Goal: Task Accomplishment & Management: Manage account settings

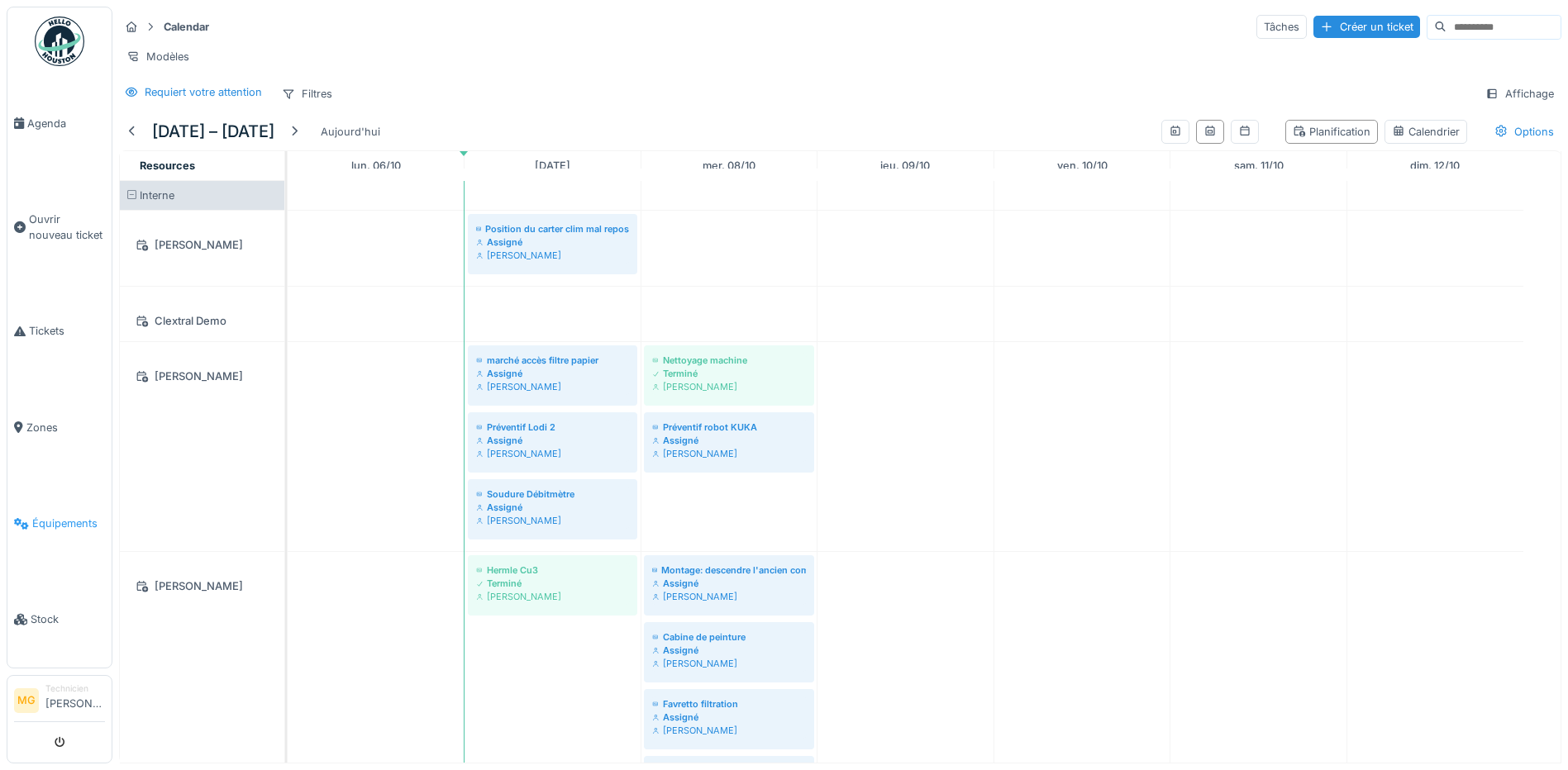
click at [76, 516] on span "Équipements" at bounding box center [68, 523] width 73 height 16
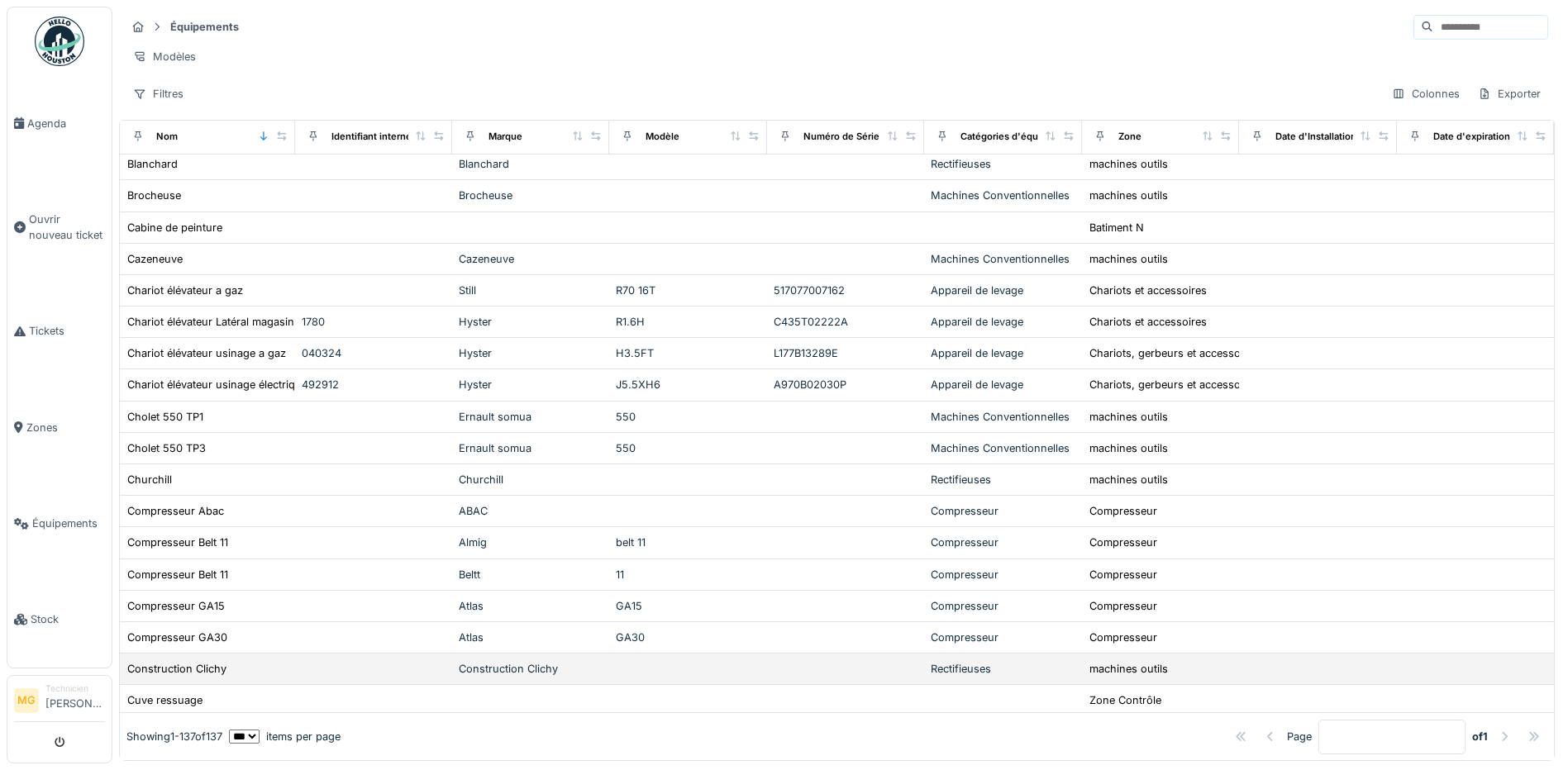
scroll to position [826, 0]
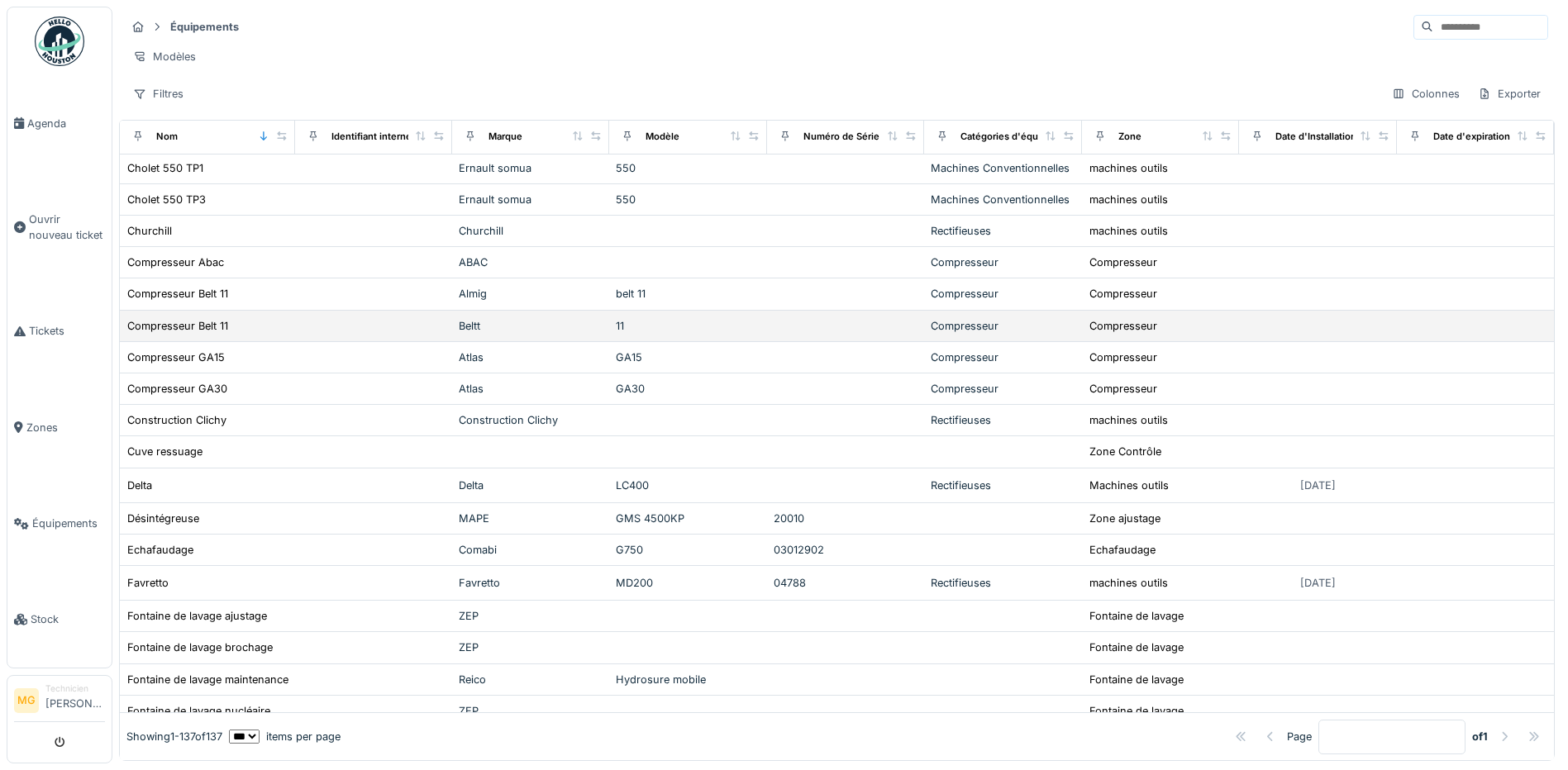
click at [931, 333] on div "Compresseur" at bounding box center [1003, 326] width 144 height 16
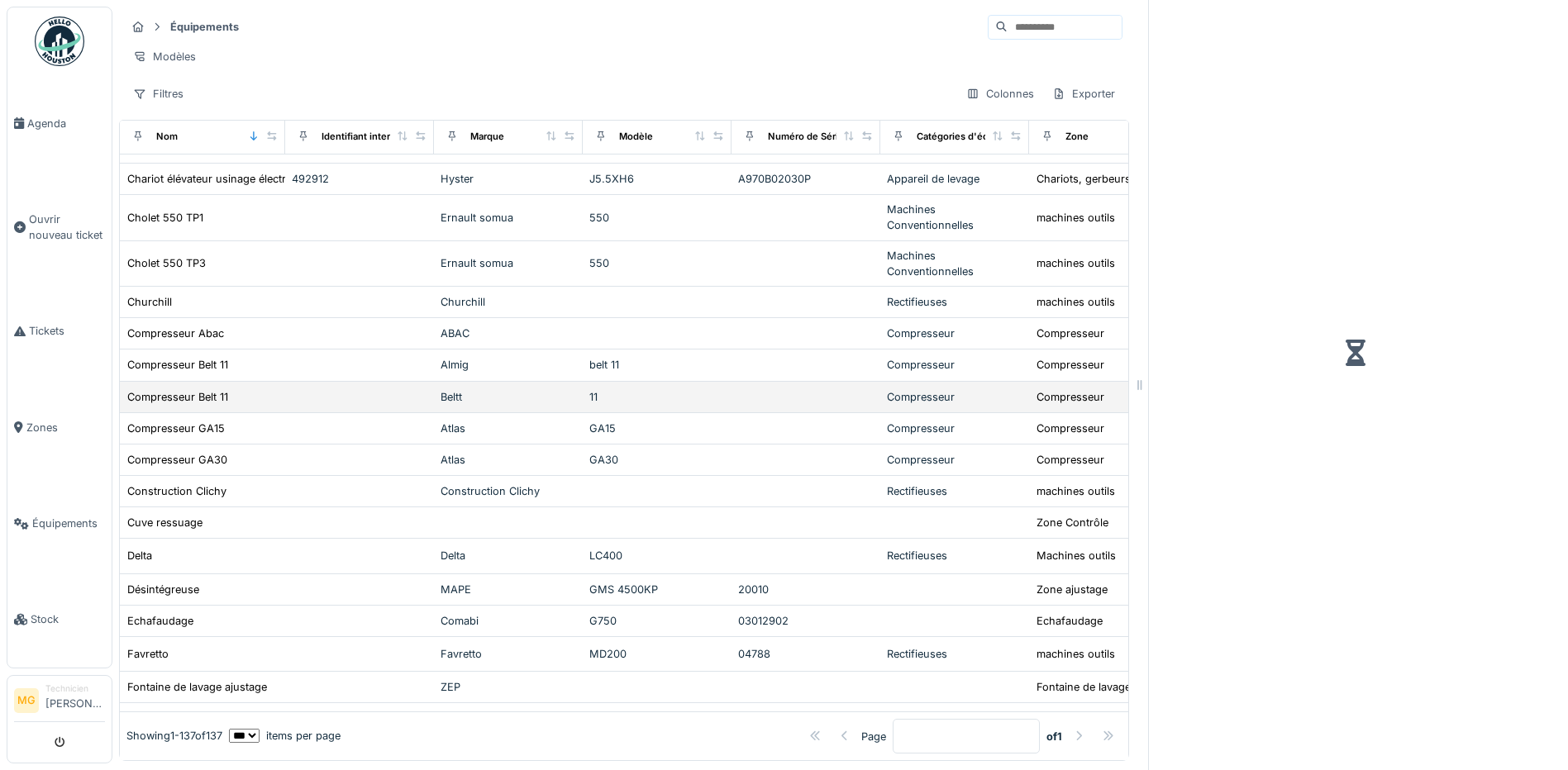
scroll to position [868, 0]
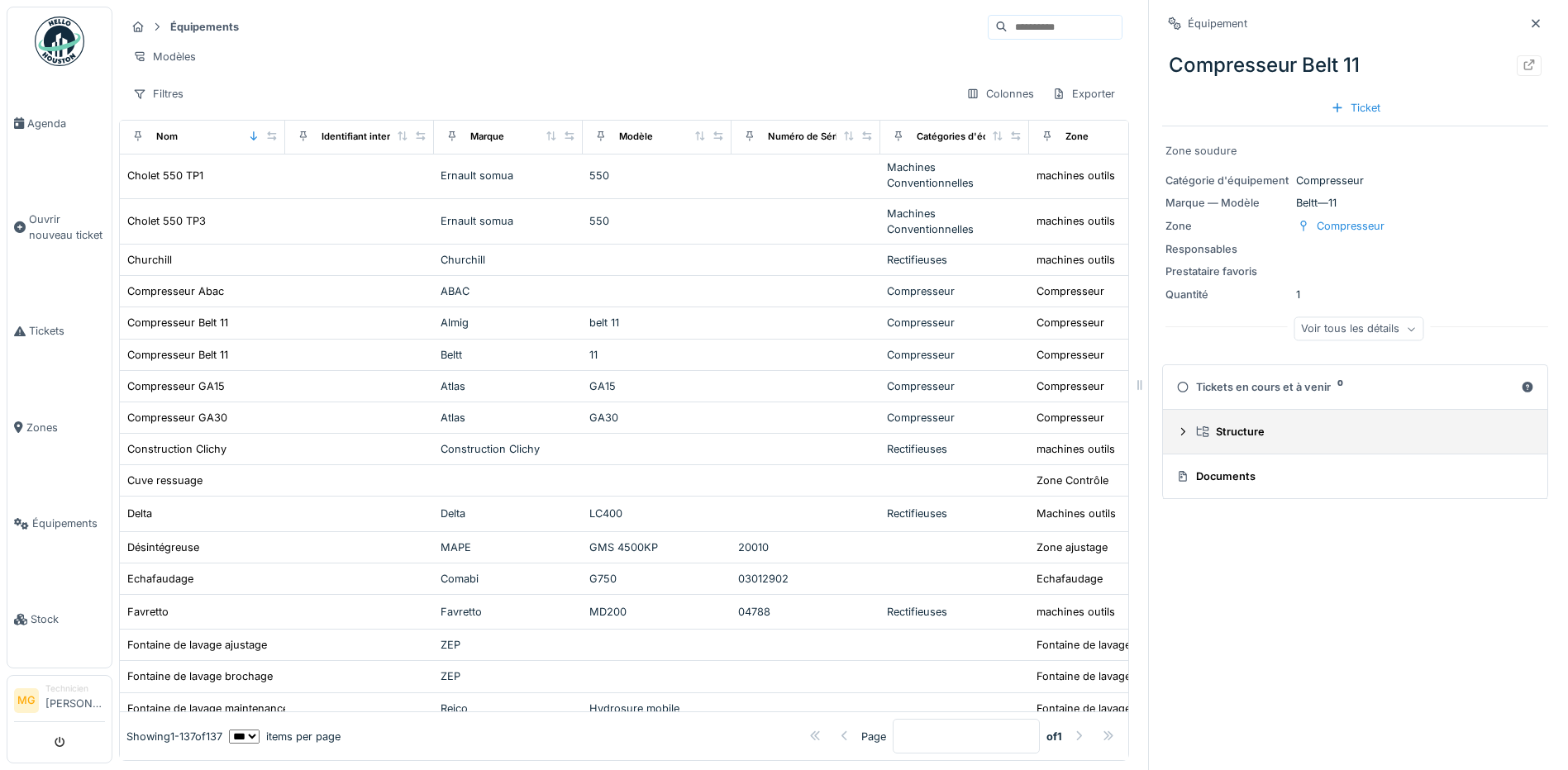
click at [1308, 440] on div "Structure" at bounding box center [1361, 431] width 331 height 16
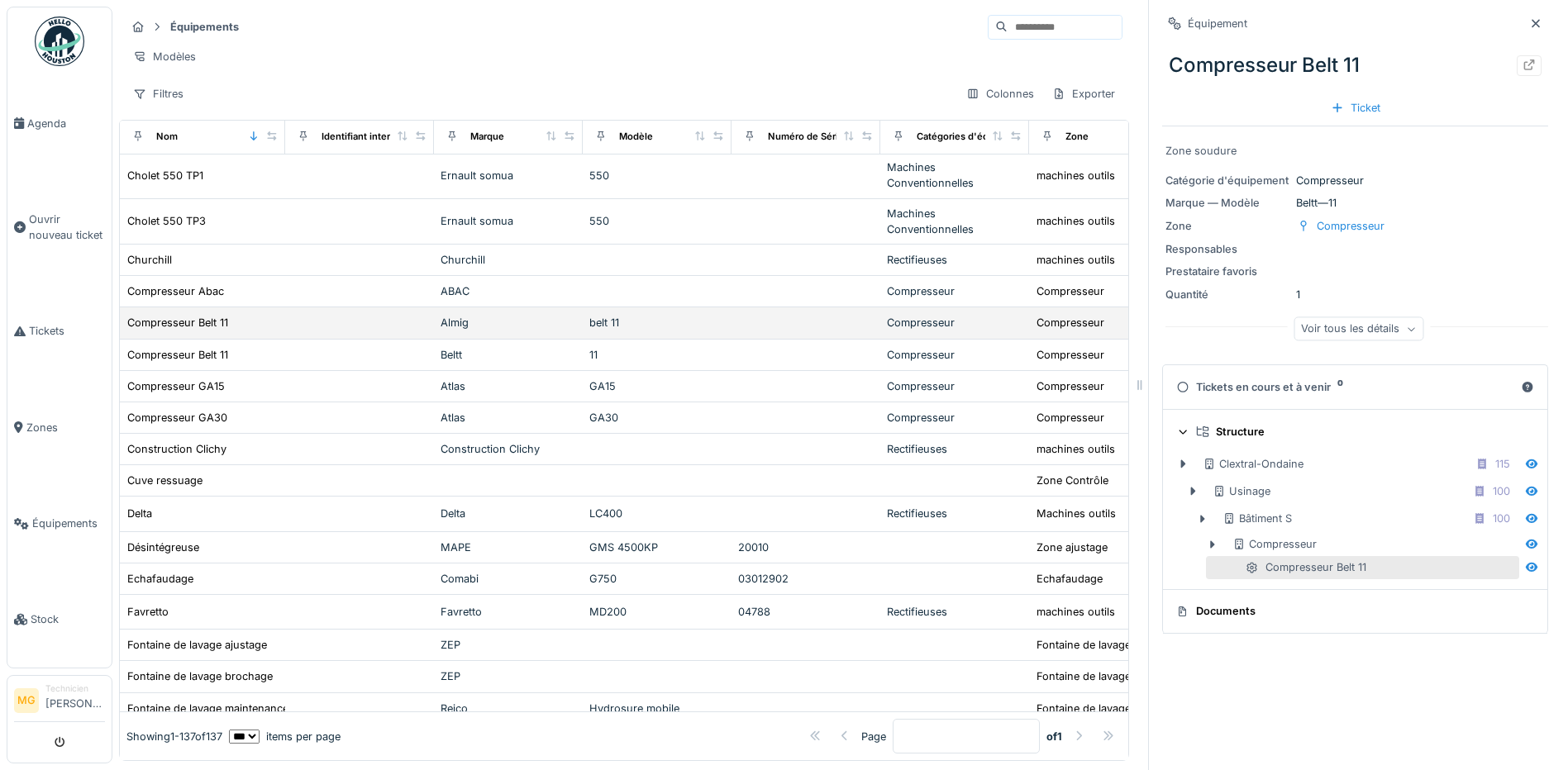
click at [499, 330] on div "Almig" at bounding box center [508, 323] width 136 height 16
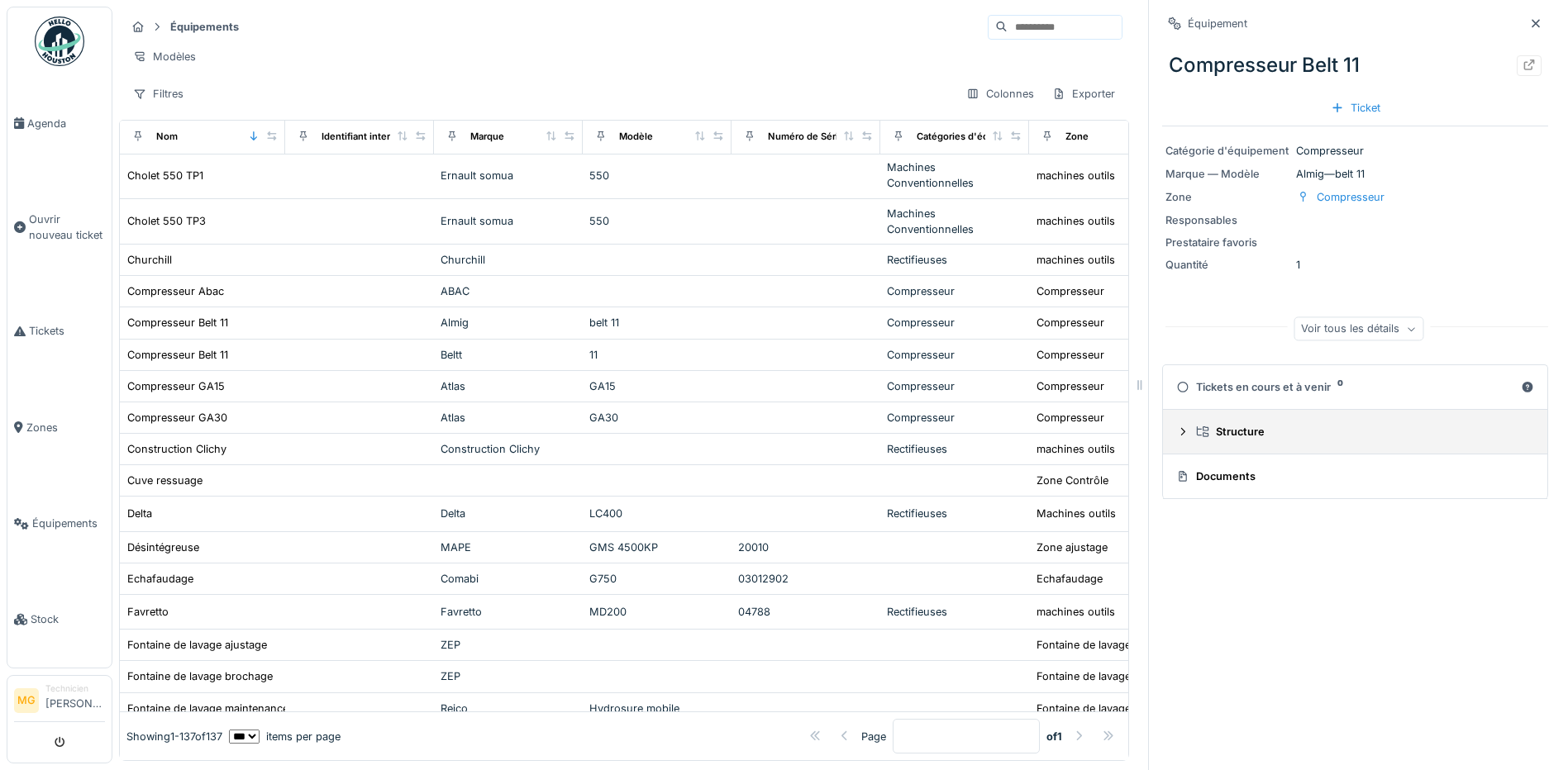
click at [1255, 445] on summary "Structure" at bounding box center [1355, 431] width 371 height 31
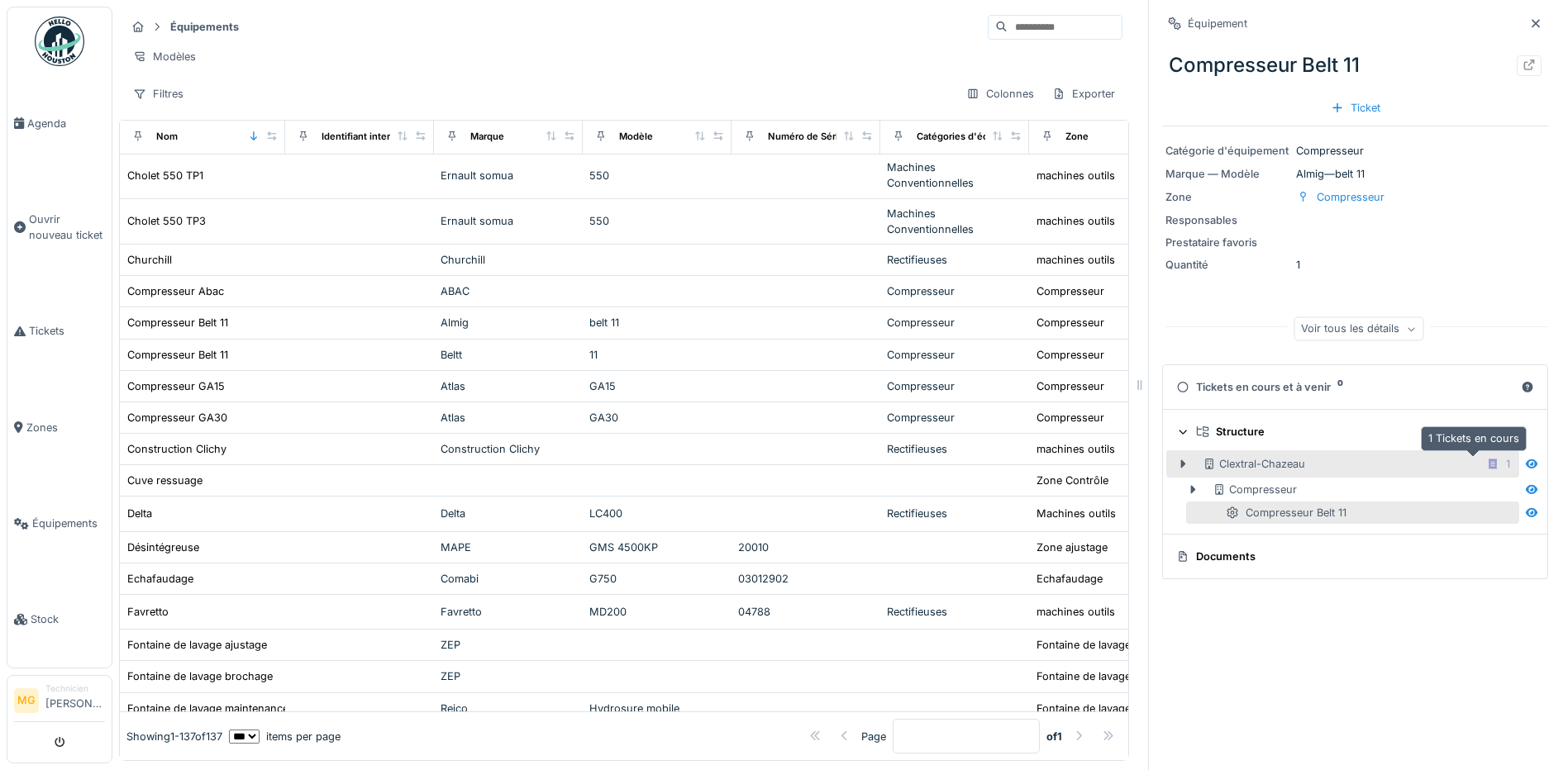
click at [1486, 464] on icon at bounding box center [1492, 463] width 13 height 10
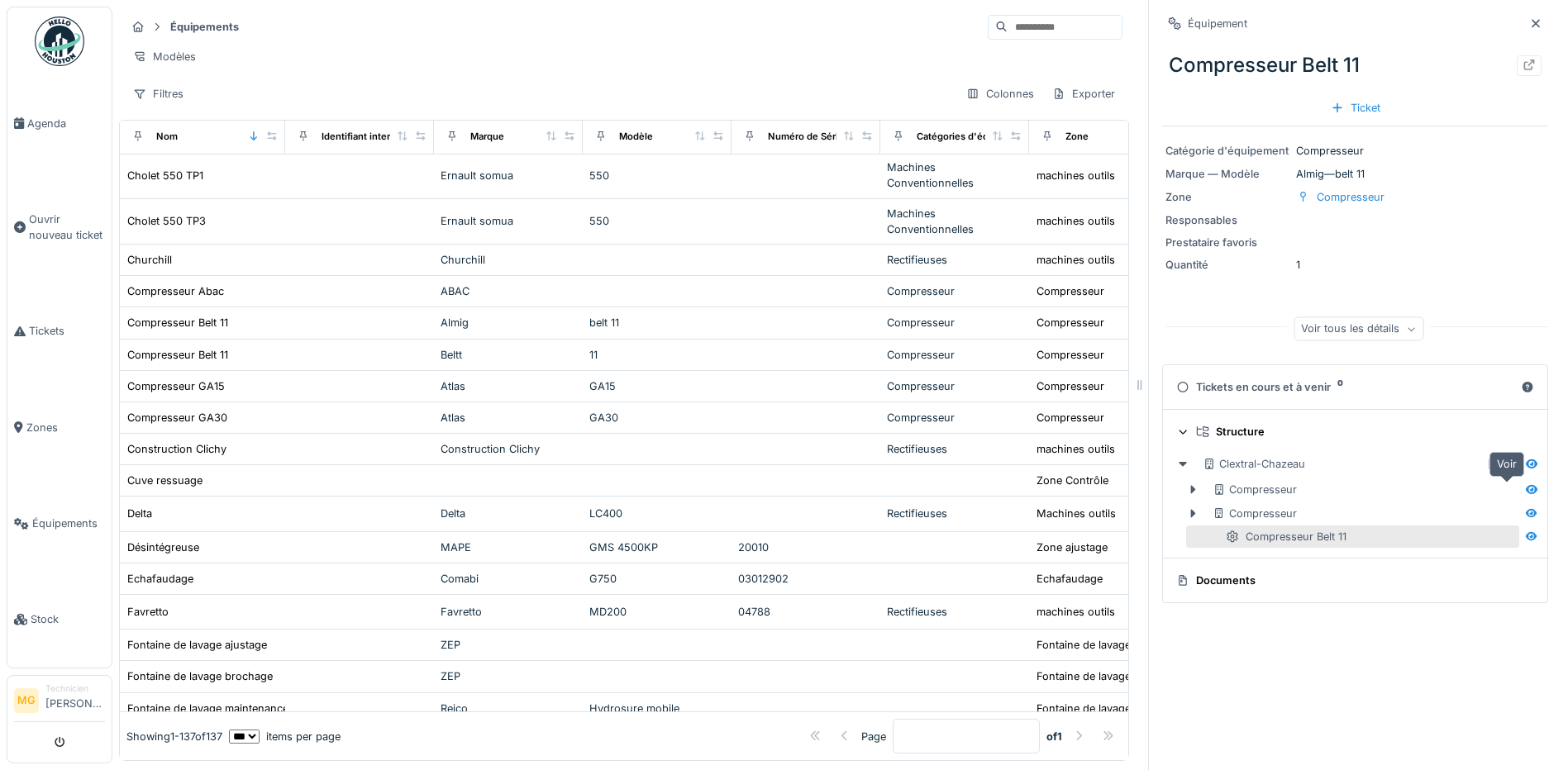
click at [1525, 493] on icon at bounding box center [1532, 489] width 13 height 10
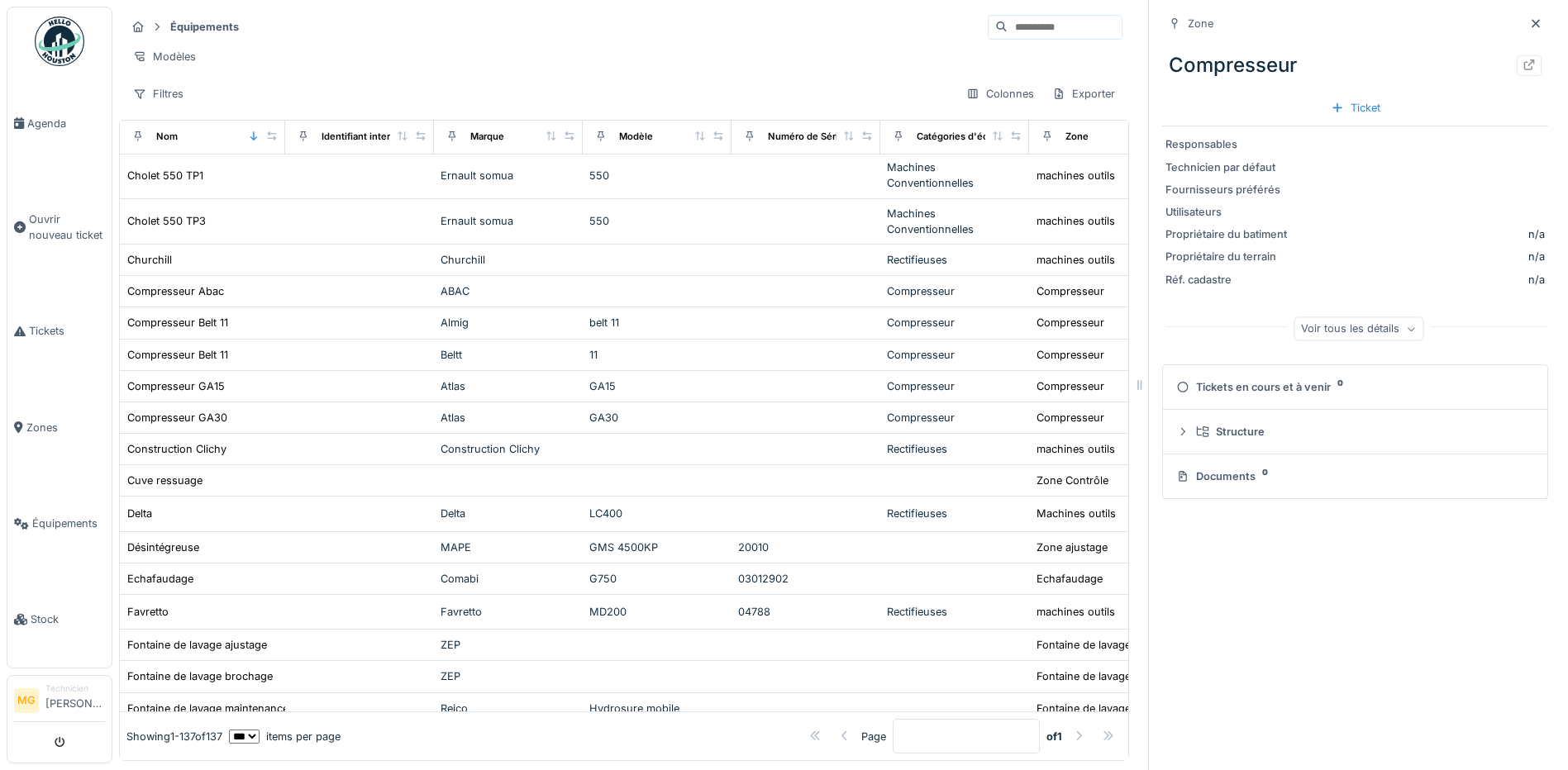
click at [1315, 332] on div "Voir tous les détails" at bounding box center [1357, 329] width 130 height 24
click at [1315, 332] on details "Tickets en cours et à venir 0" at bounding box center [1355, 351] width 385 height 45
click at [1328, 308] on div "Réduire" at bounding box center [1358, 302] width 69 height 24
click at [1529, 22] on icon at bounding box center [1535, 22] width 13 height 10
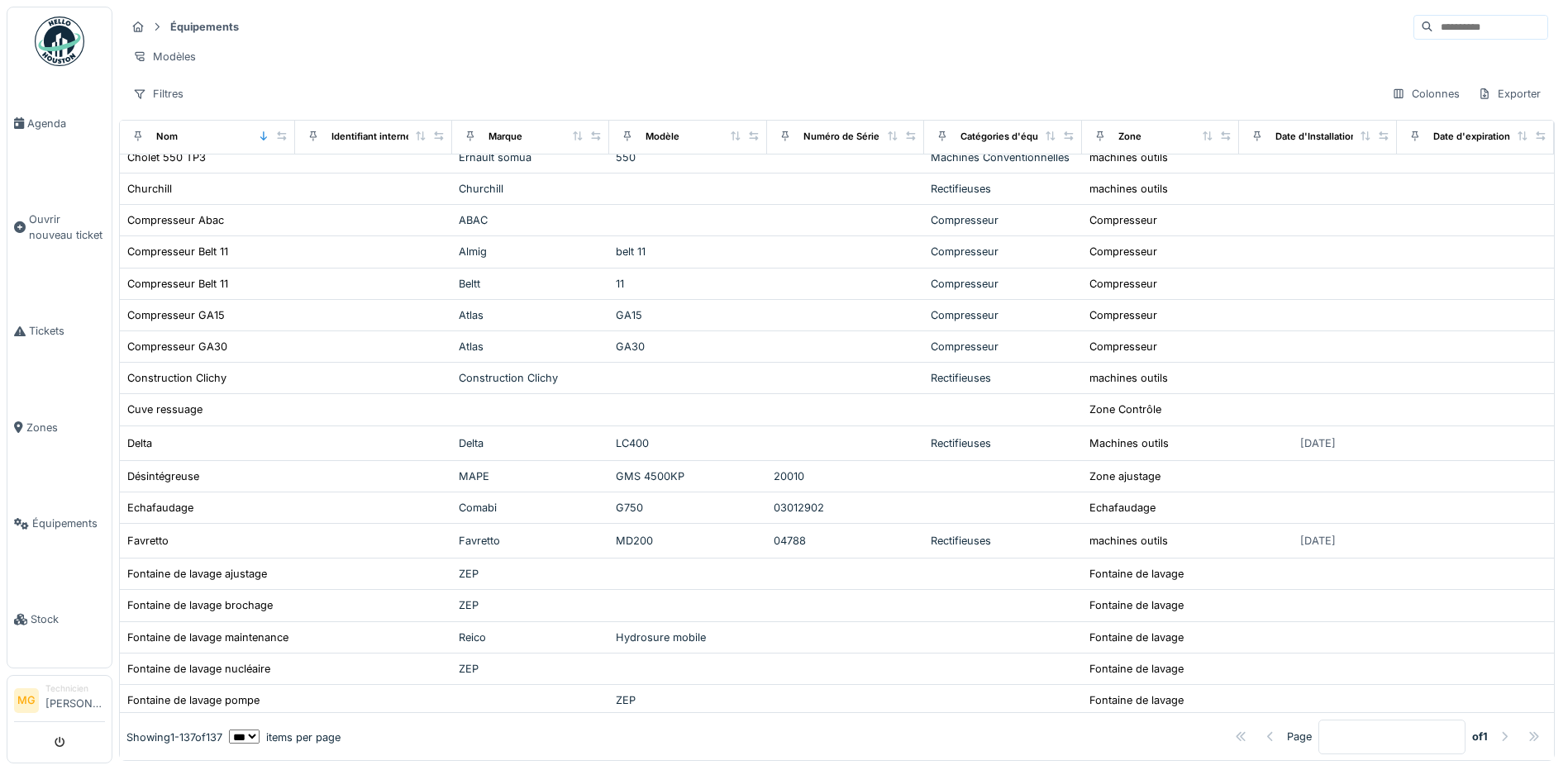
scroll to position [826, 0]
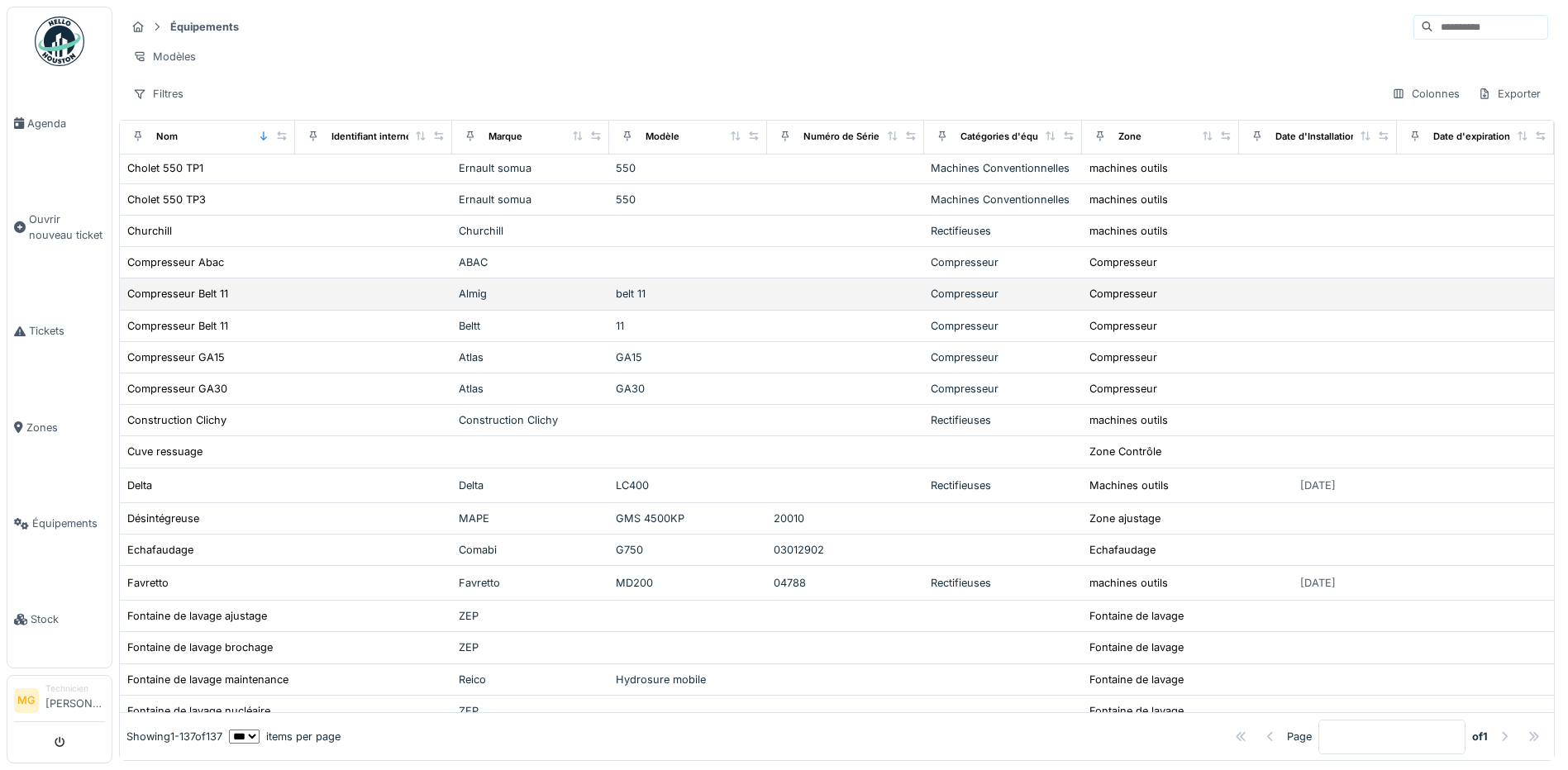
click at [616, 301] on div "belt 11" at bounding box center [688, 294] width 144 height 16
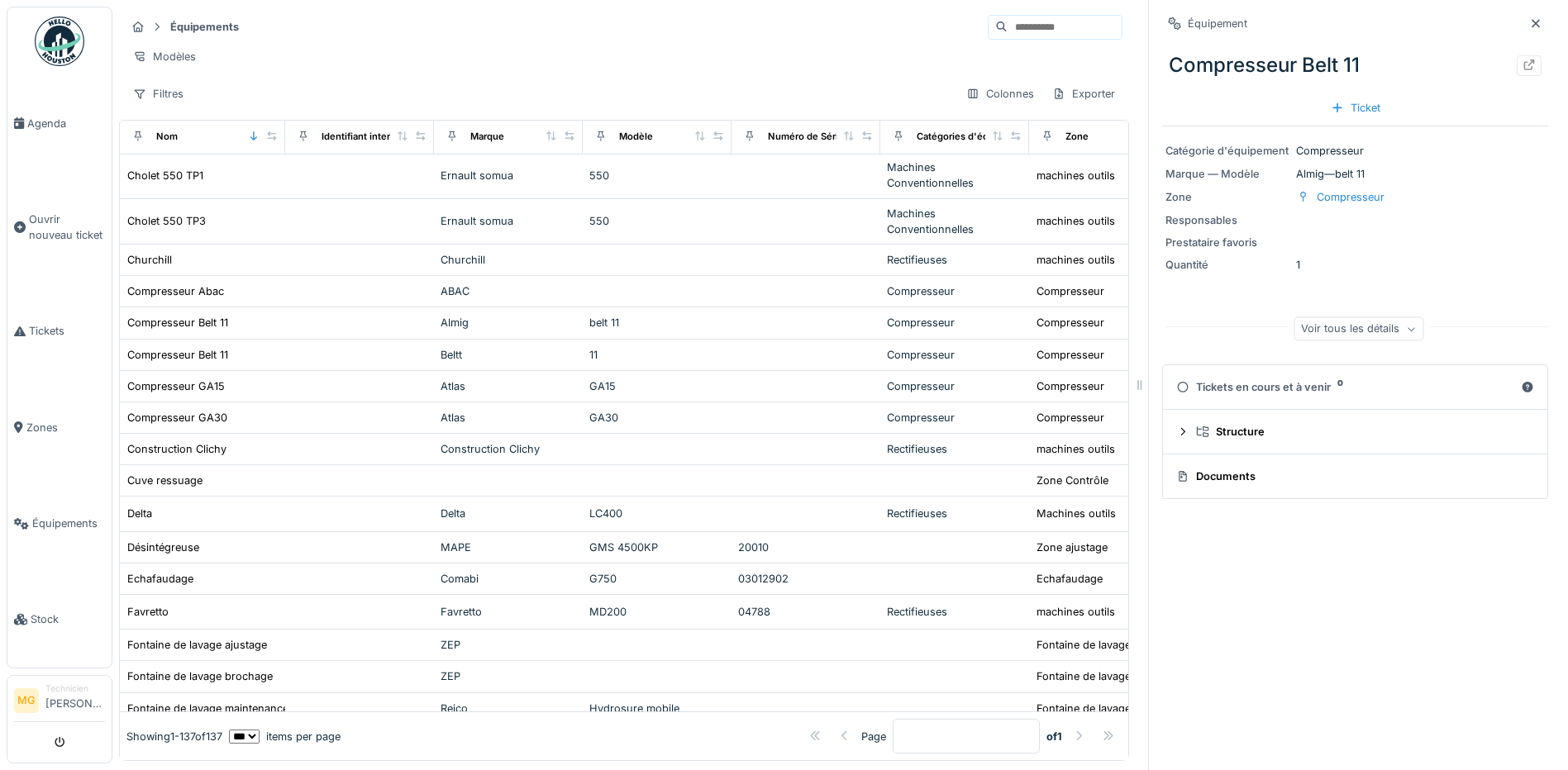
click at [1315, 331] on div "Voir tous les détails" at bounding box center [1357, 329] width 130 height 24
click at [1331, 296] on div "Réduire" at bounding box center [1358, 288] width 69 height 24
click at [1522, 66] on icon at bounding box center [1529, 65] width 13 height 10
click at [42, 125] on span "Agenda" at bounding box center [65, 123] width 78 height 16
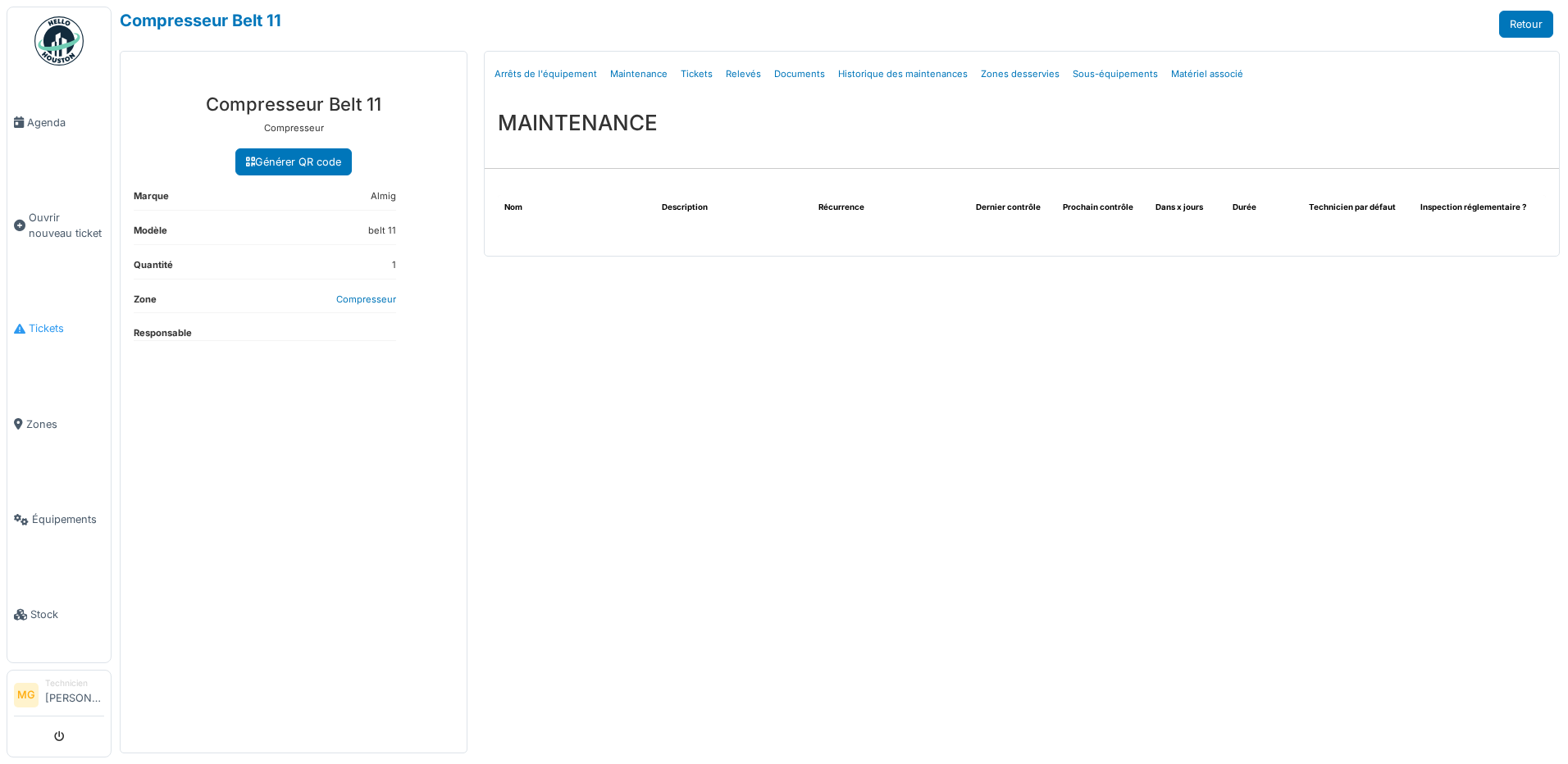
click at [46, 323] on span "Tickets" at bounding box center [66, 328] width 75 height 16
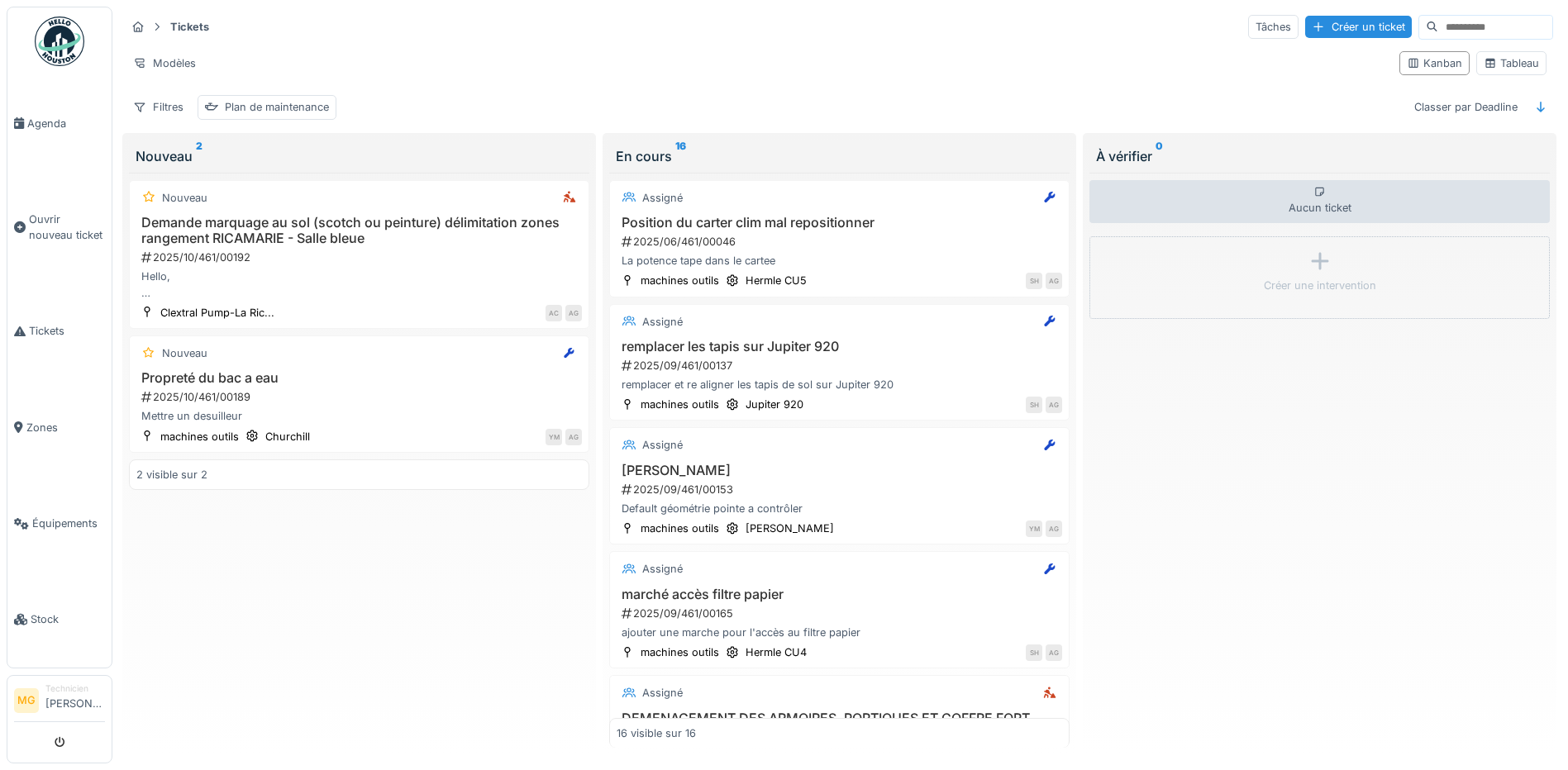
click at [1480, 22] on input at bounding box center [1495, 27] width 114 height 23
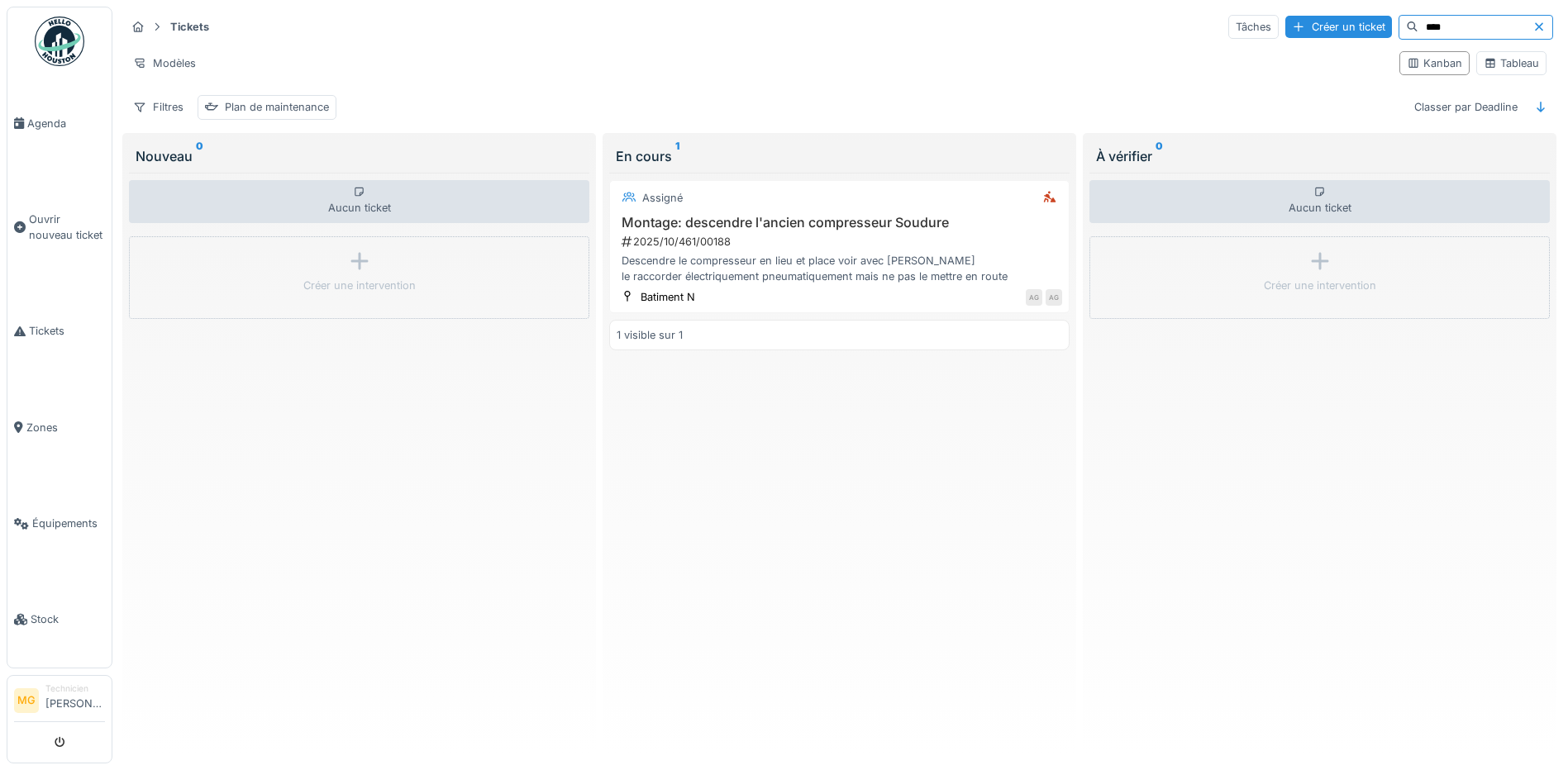
type input "****"
click at [1534, 26] on icon at bounding box center [1538, 26] width 8 height 8
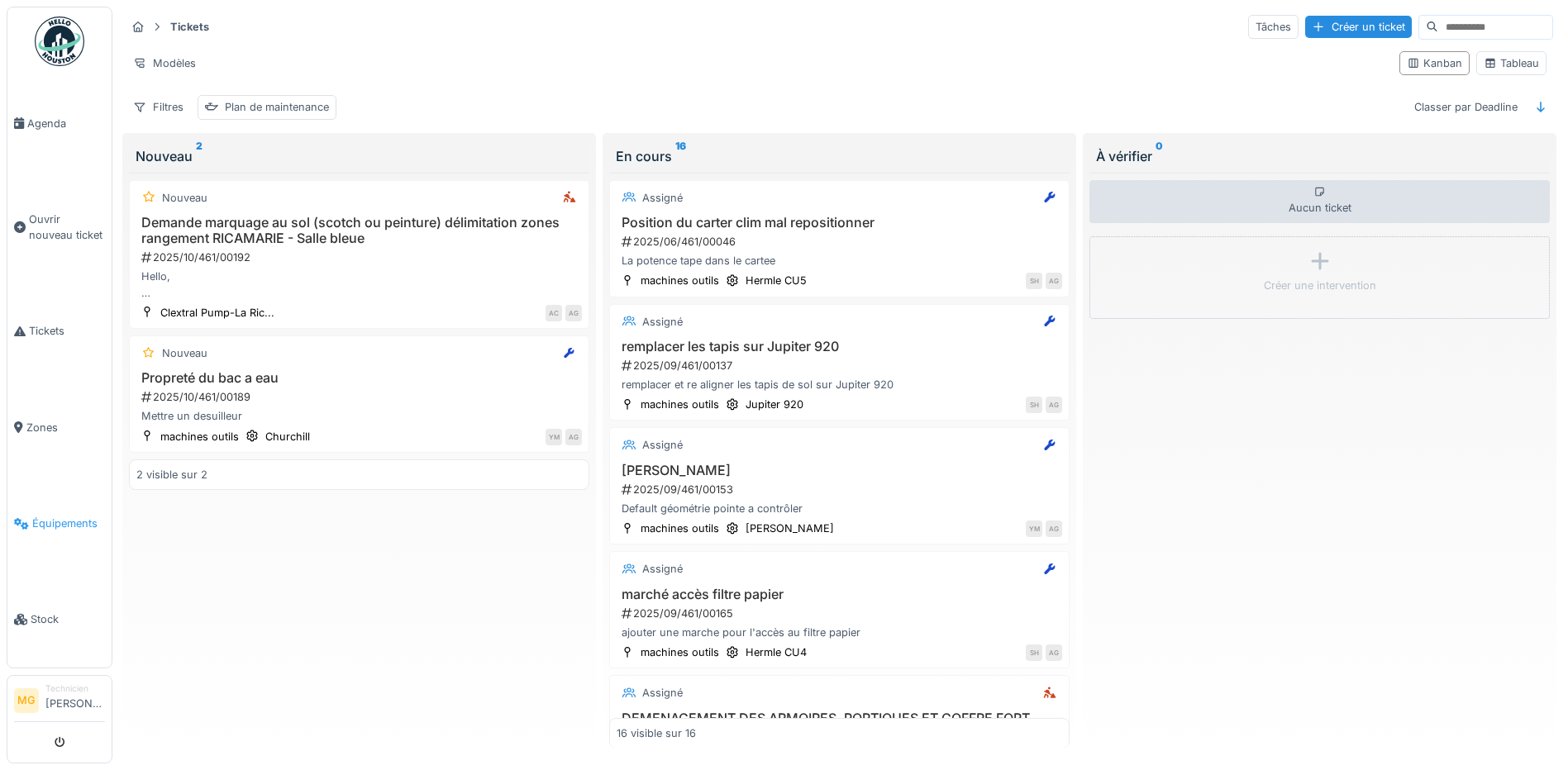
click at [50, 529] on link "Équipements" at bounding box center [59, 524] width 104 height 95
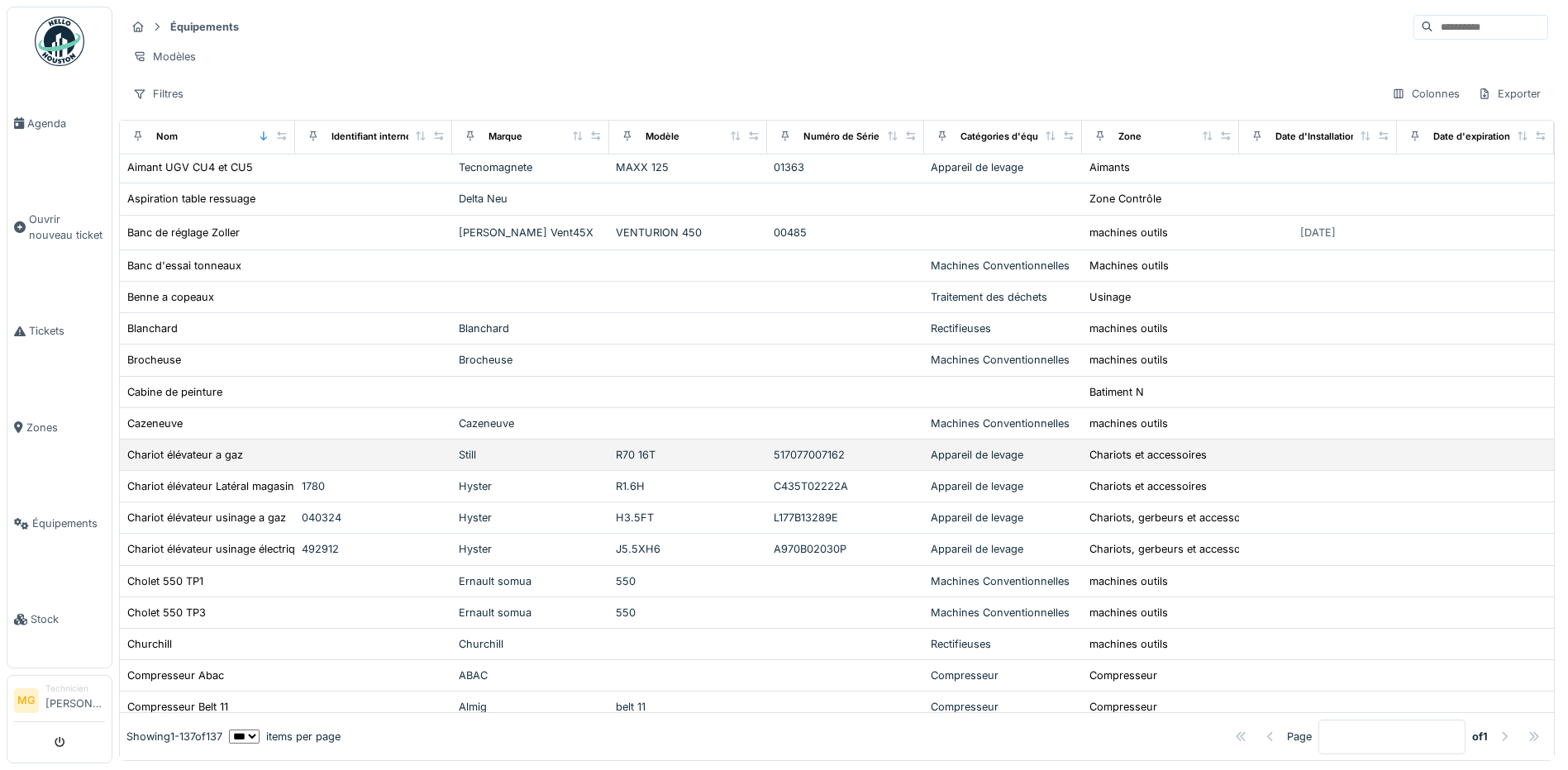
scroll to position [551, 0]
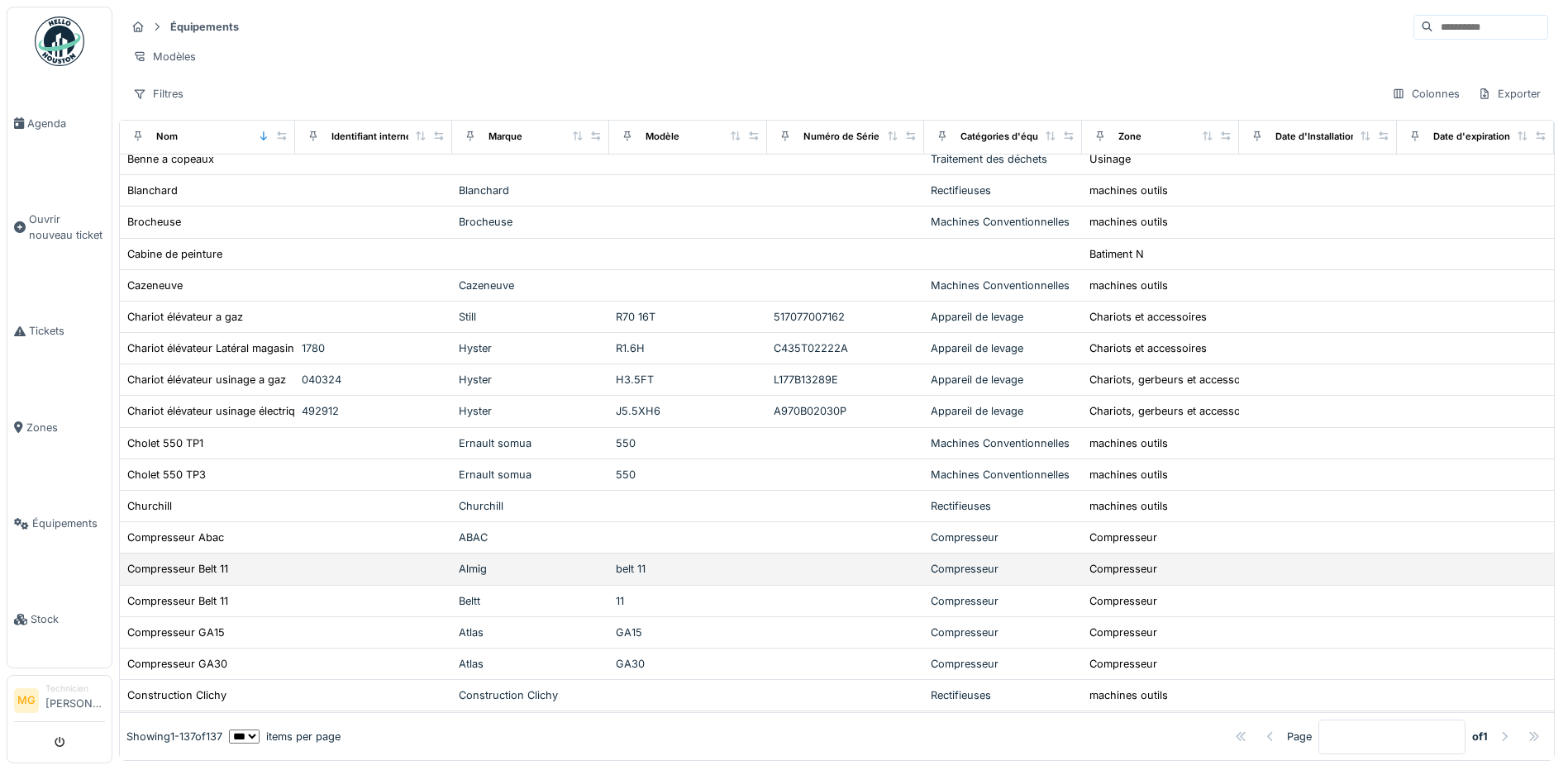
click at [556, 577] on div "Almig" at bounding box center [530, 569] width 144 height 16
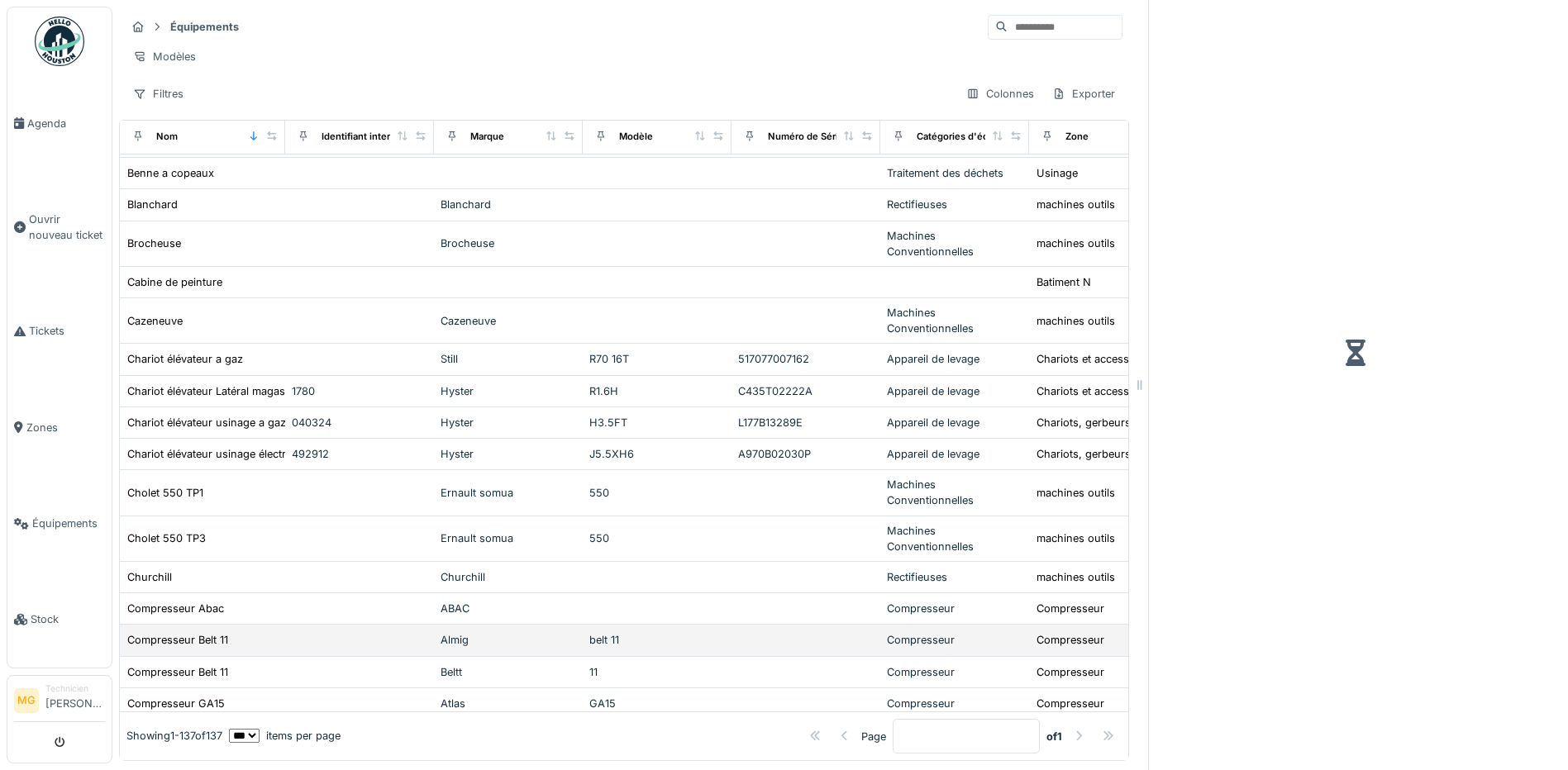
scroll to position [559, 0]
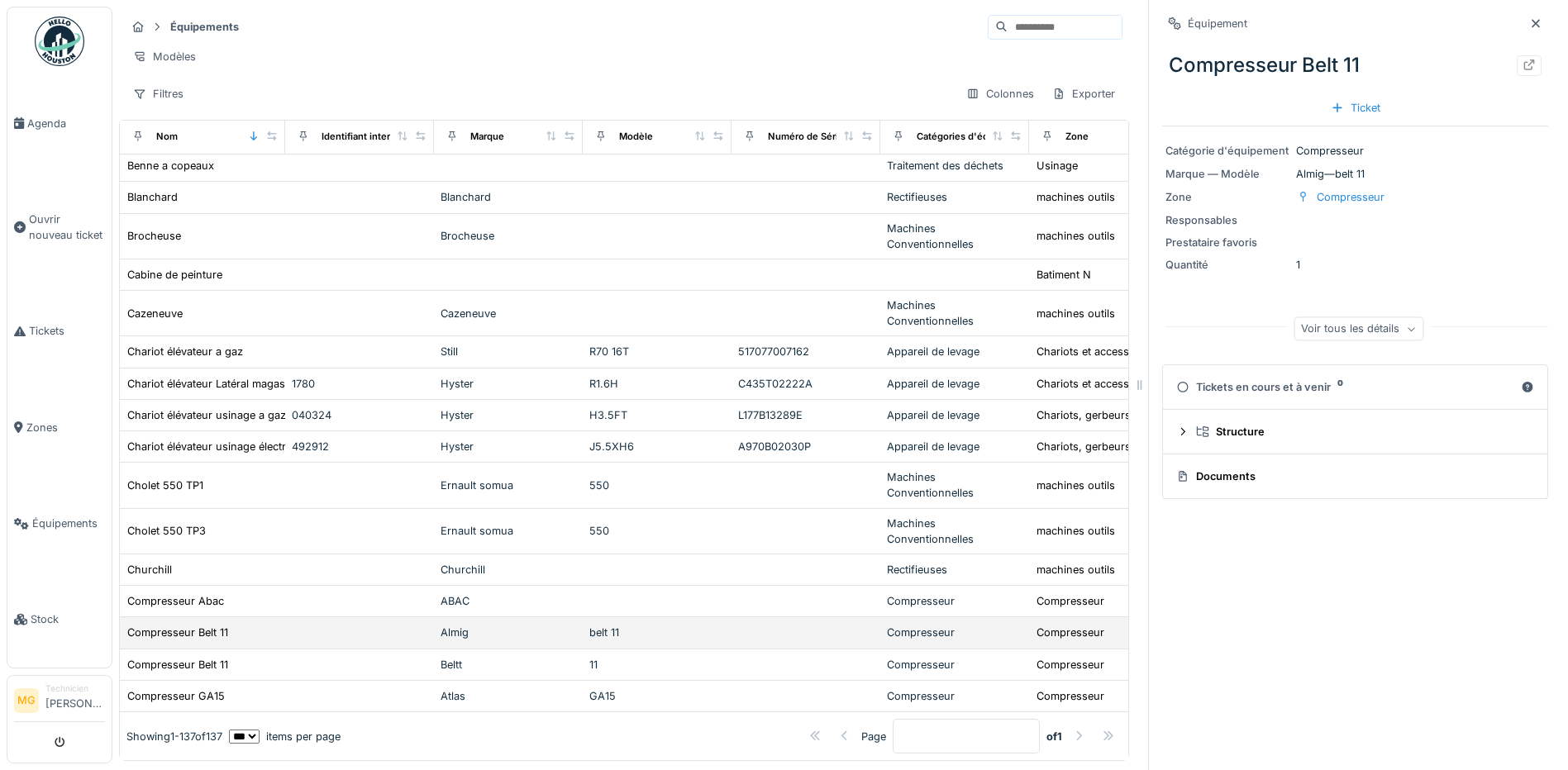
click at [435, 645] on td "Almig" at bounding box center [508, 633] width 149 height 32
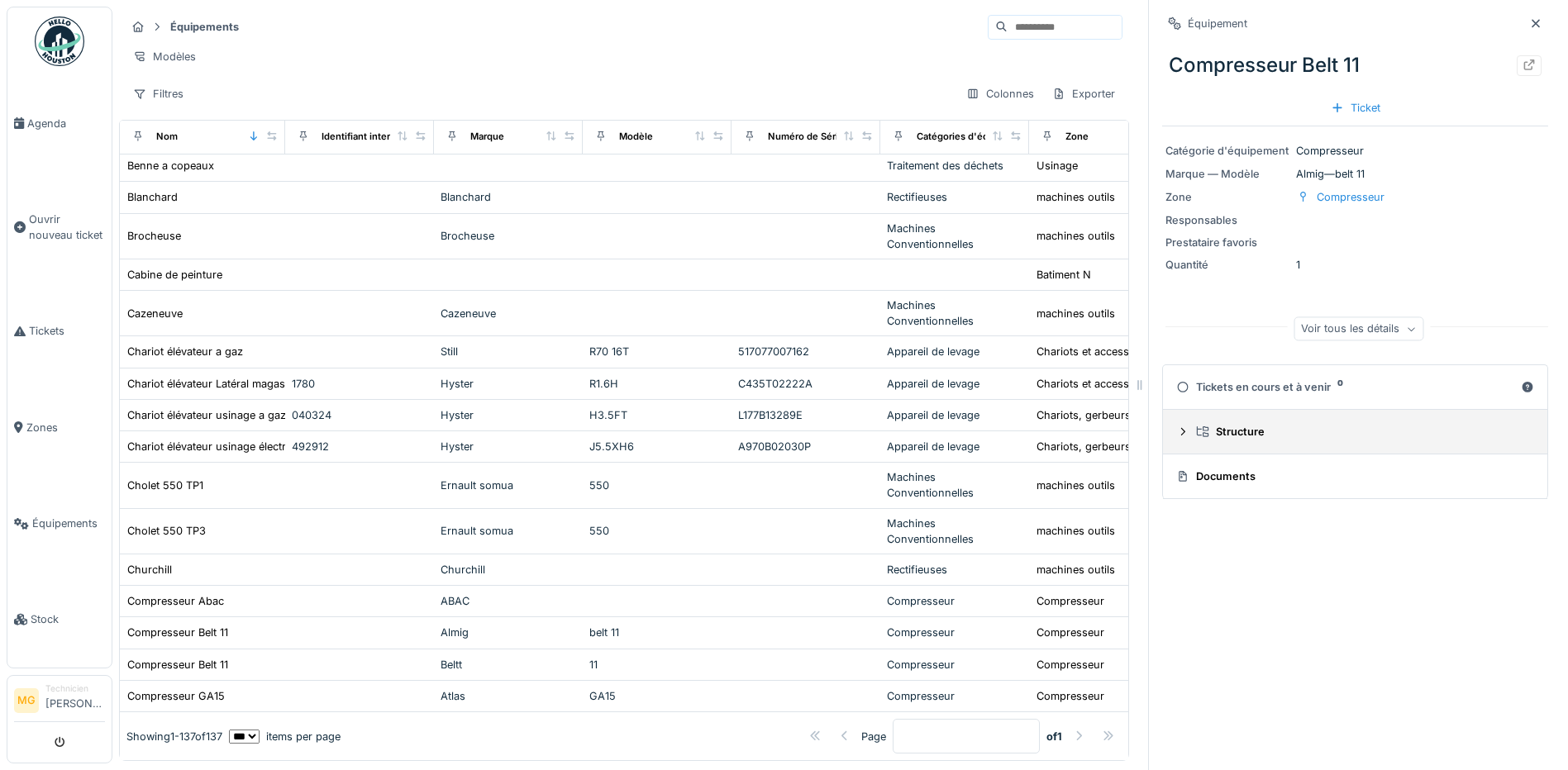
click at [1242, 447] on summary "Structure" at bounding box center [1355, 431] width 371 height 31
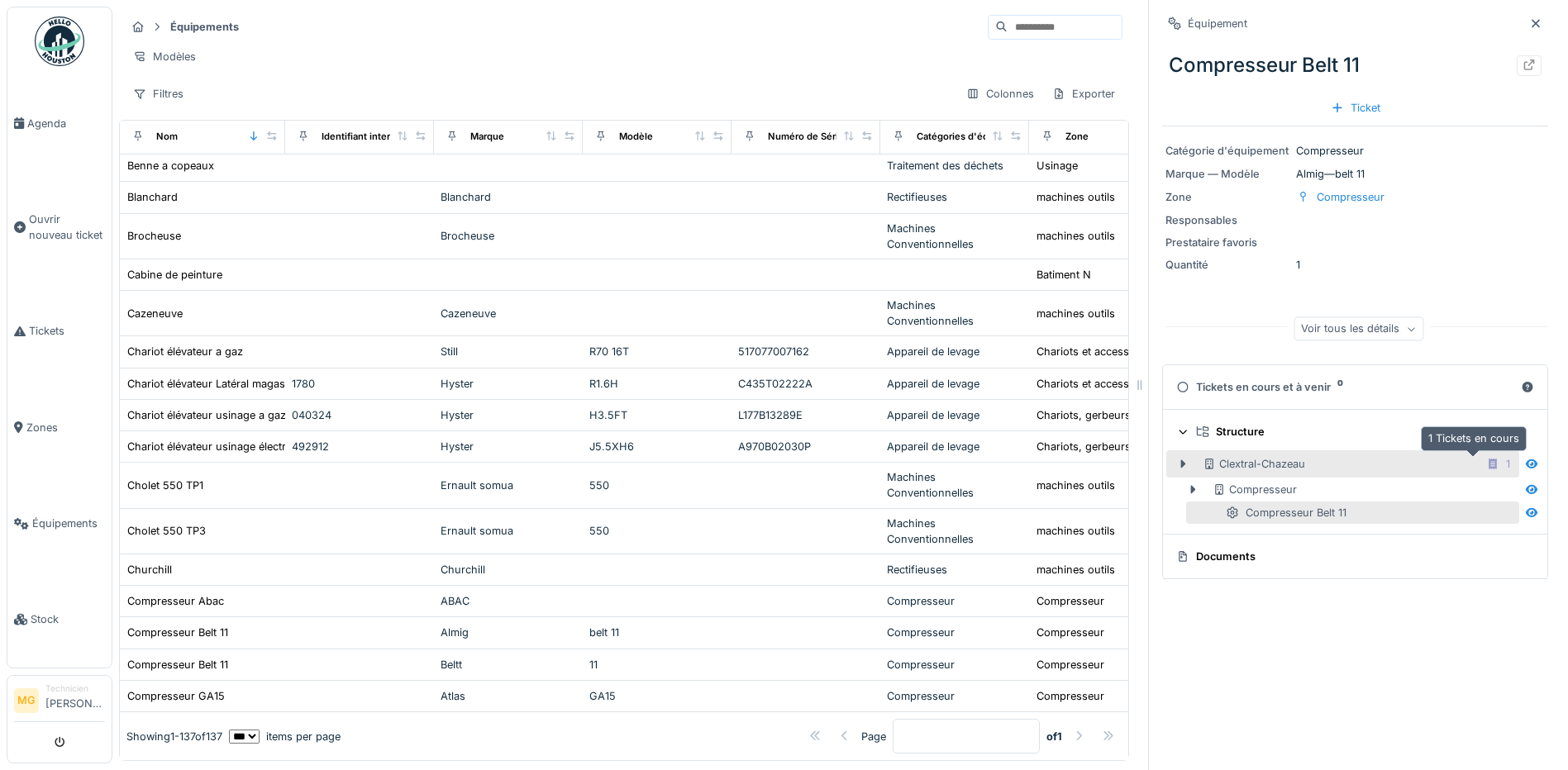
click at [1480, 462] on div "1" at bounding box center [1498, 464] width 36 height 21
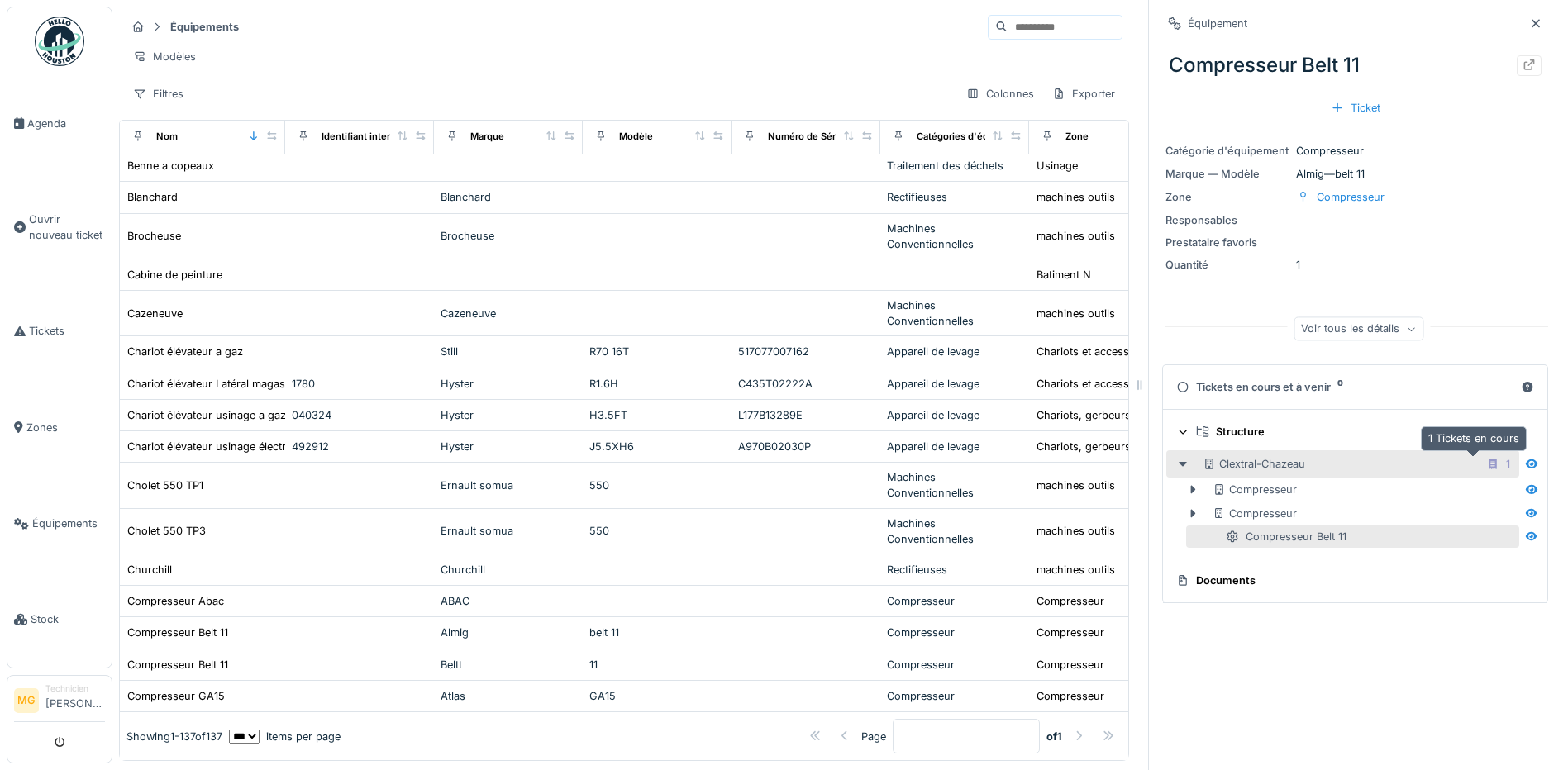
click at [1480, 467] on div "1" at bounding box center [1498, 464] width 36 height 21
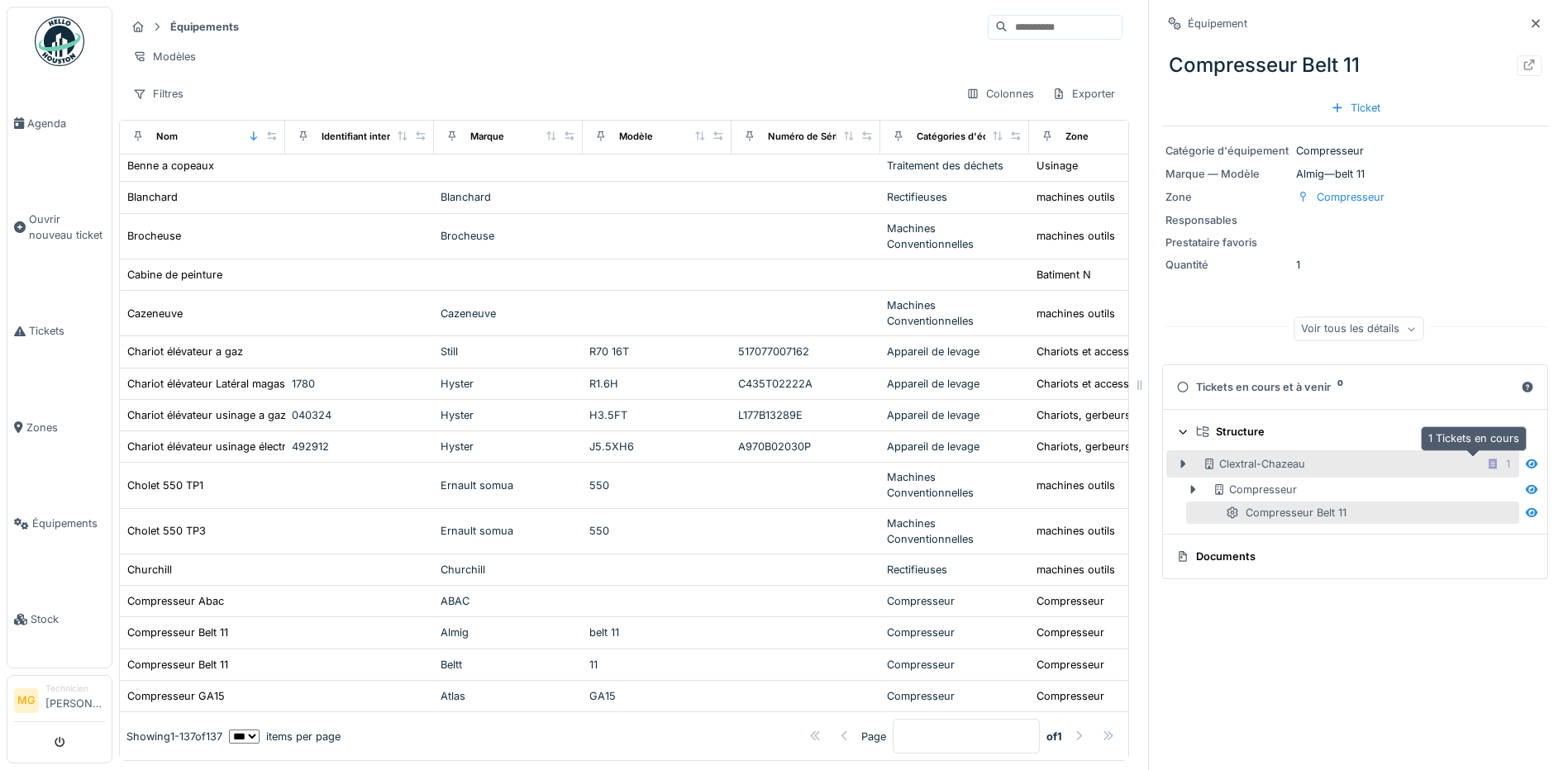
click at [1480, 467] on div "1" at bounding box center [1498, 464] width 36 height 21
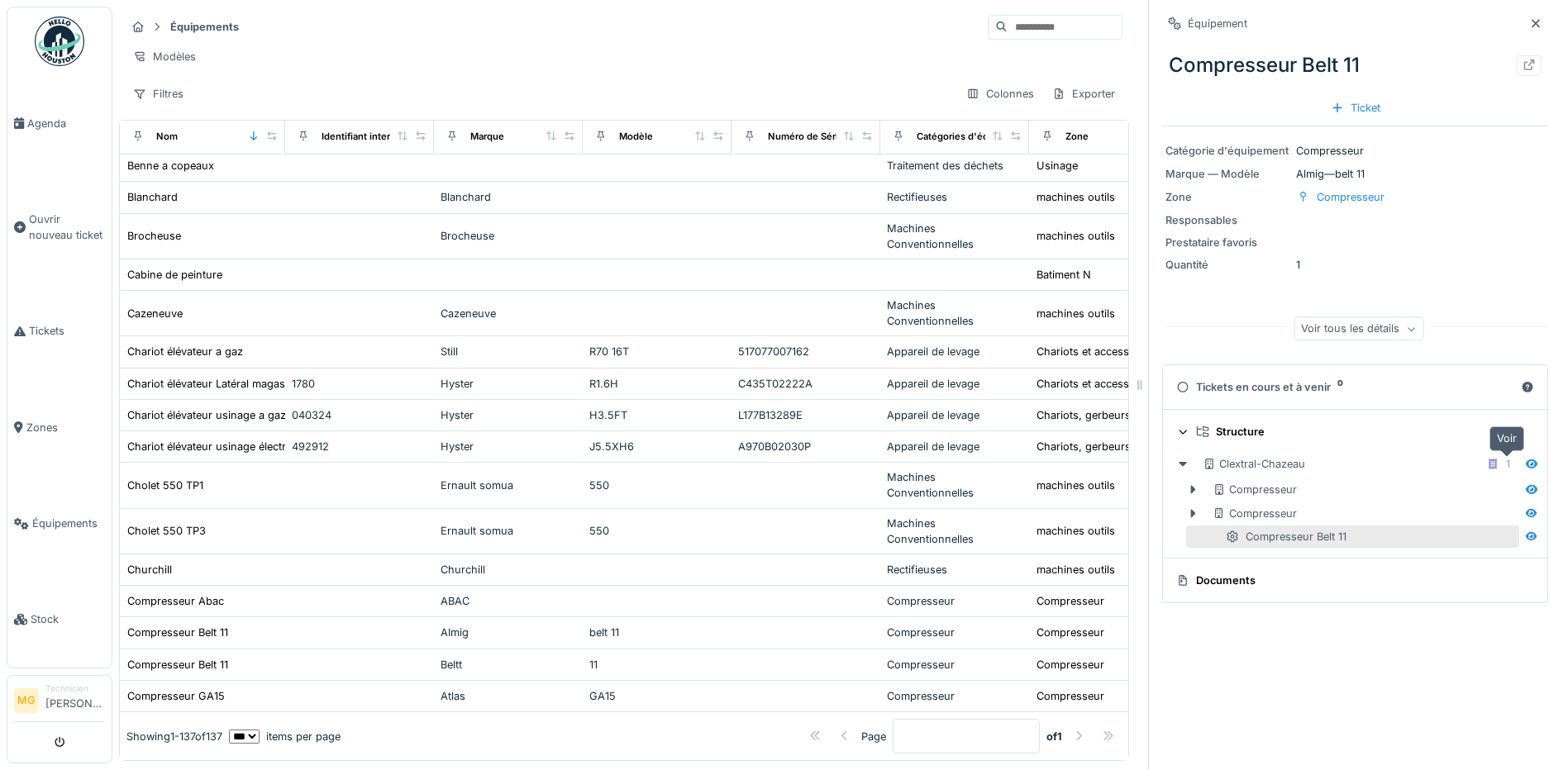
click at [1525, 464] on icon at bounding box center [1532, 463] width 13 height 10
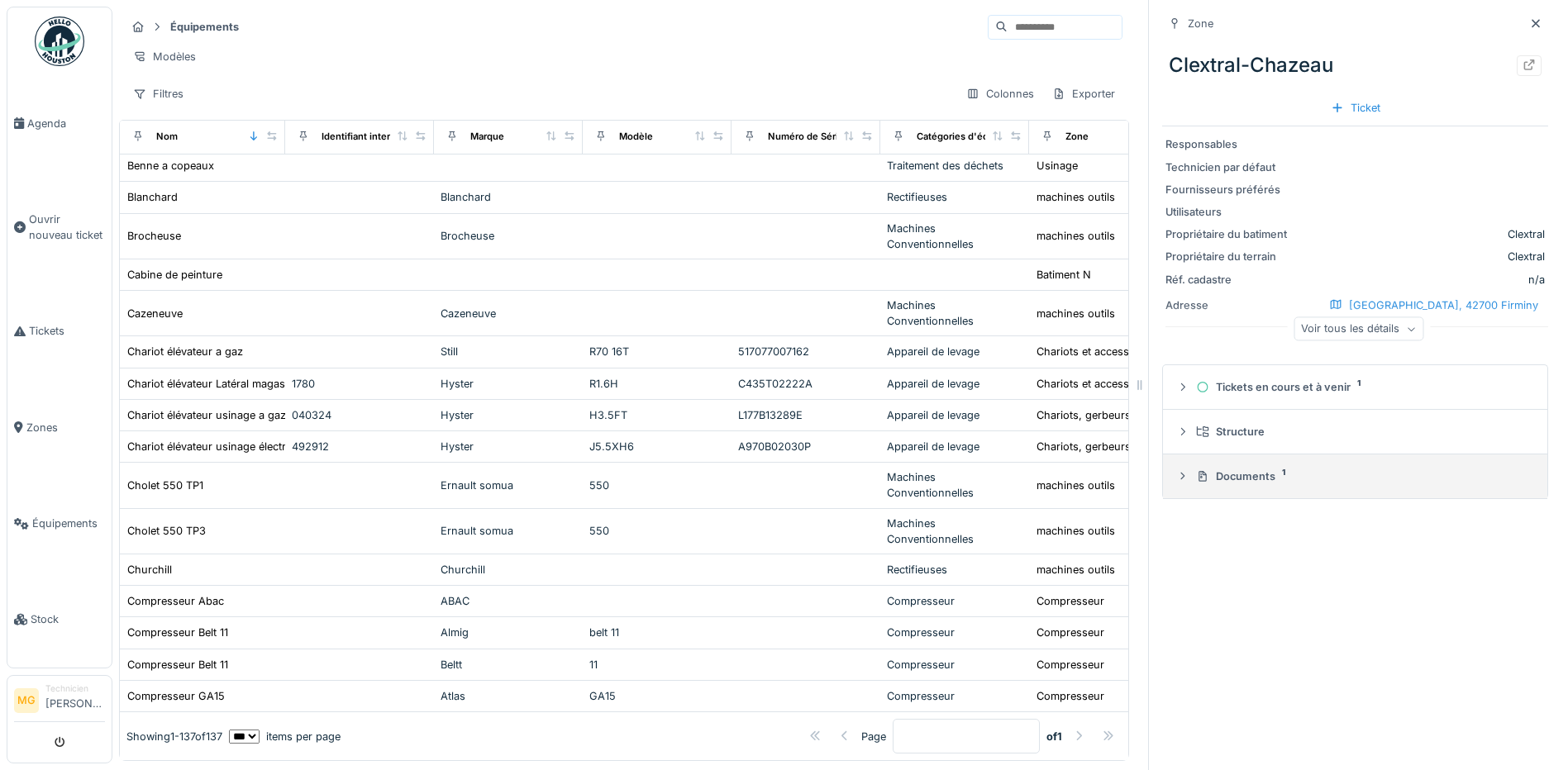
click at [1169, 469] on summary "Documents 1" at bounding box center [1355, 476] width 371 height 31
click at [1199, 554] on img at bounding box center [1207, 547] width 74 height 82
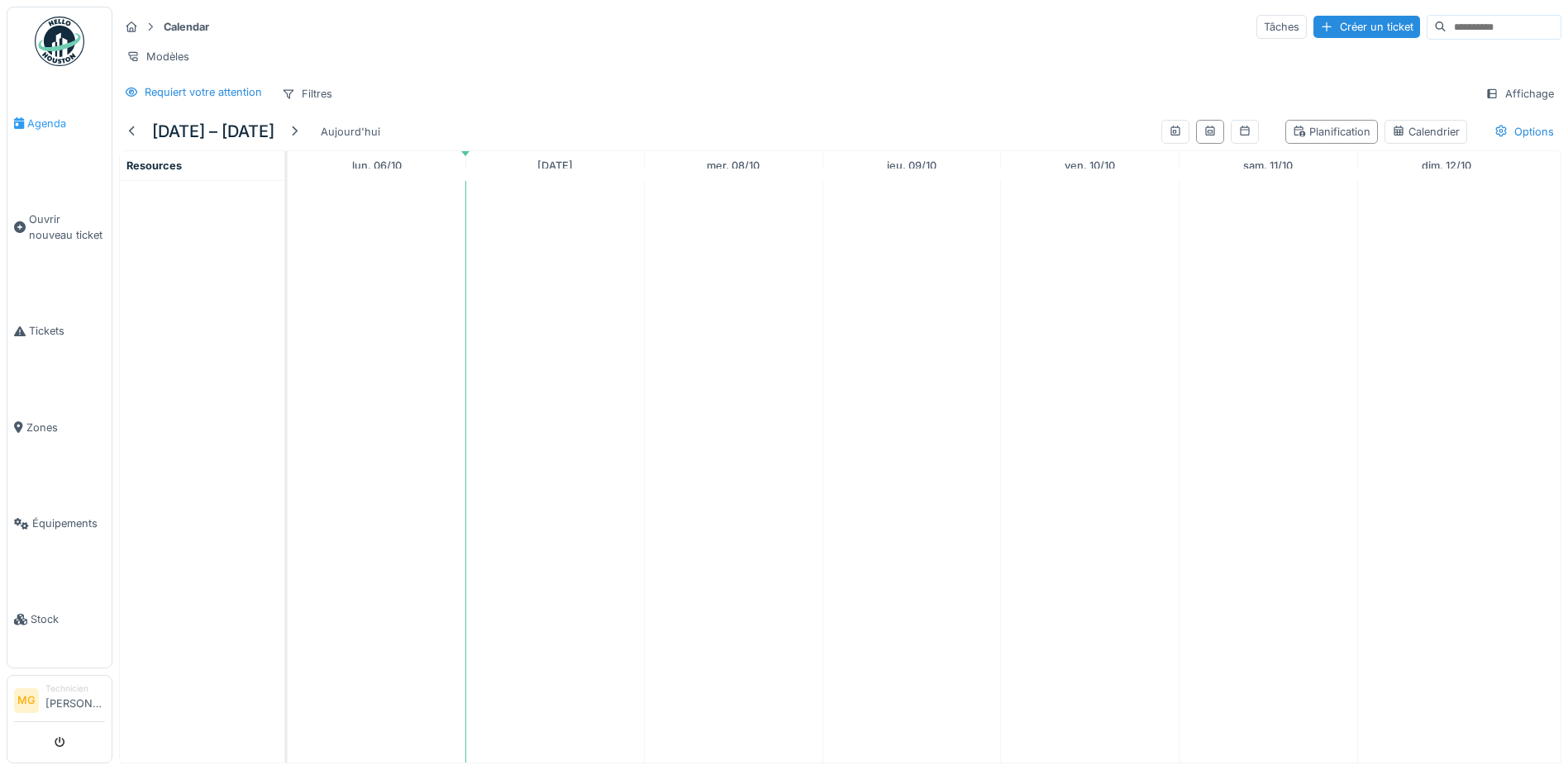
click at [60, 119] on span "Agenda" at bounding box center [65, 123] width 78 height 16
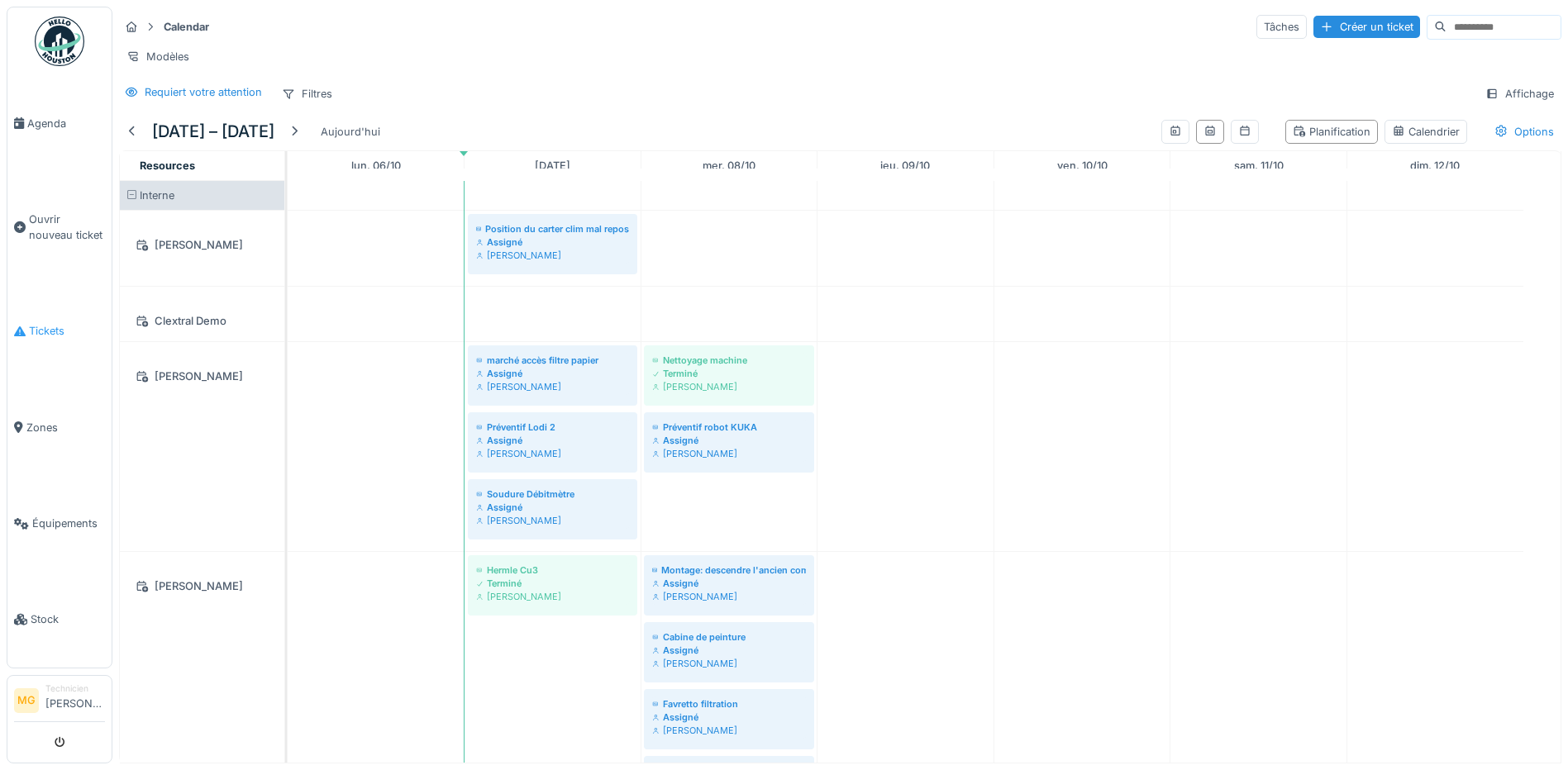
click at [56, 331] on span "Tickets" at bounding box center [66, 330] width 76 height 16
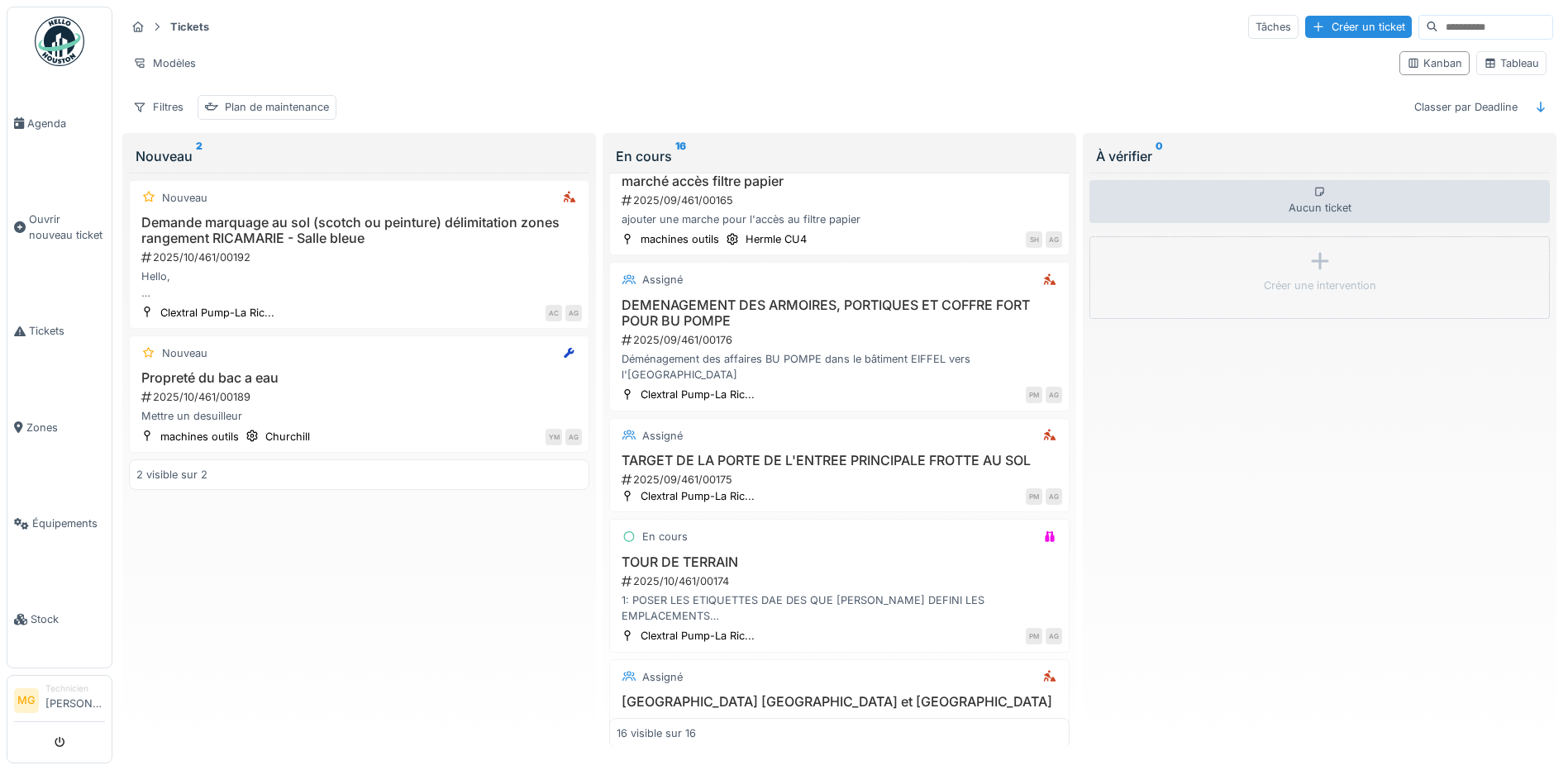
scroll to position [275, 0]
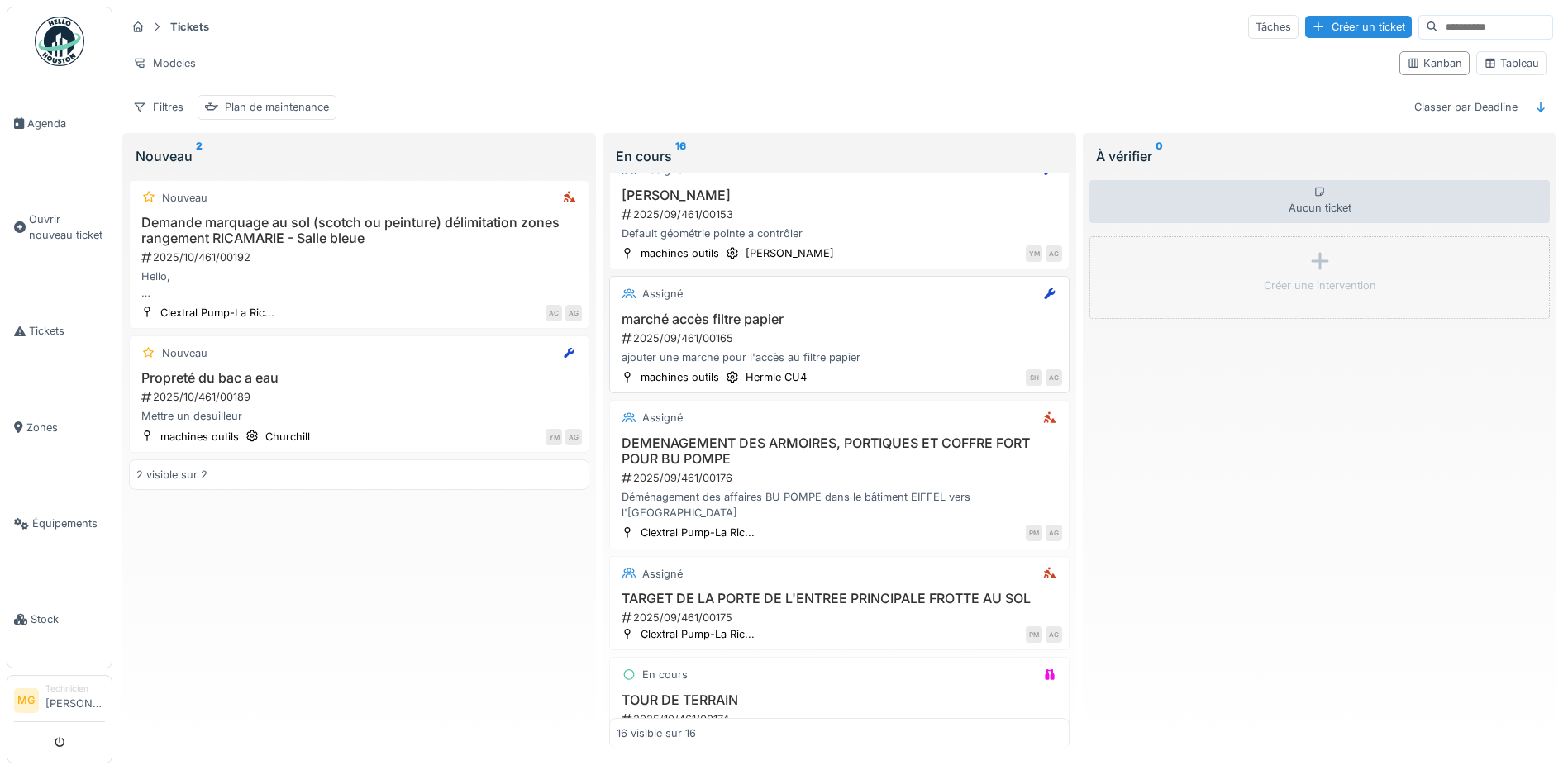
click at [895, 330] on div "2025/09/461/00165" at bounding box center [840, 338] width 443 height 16
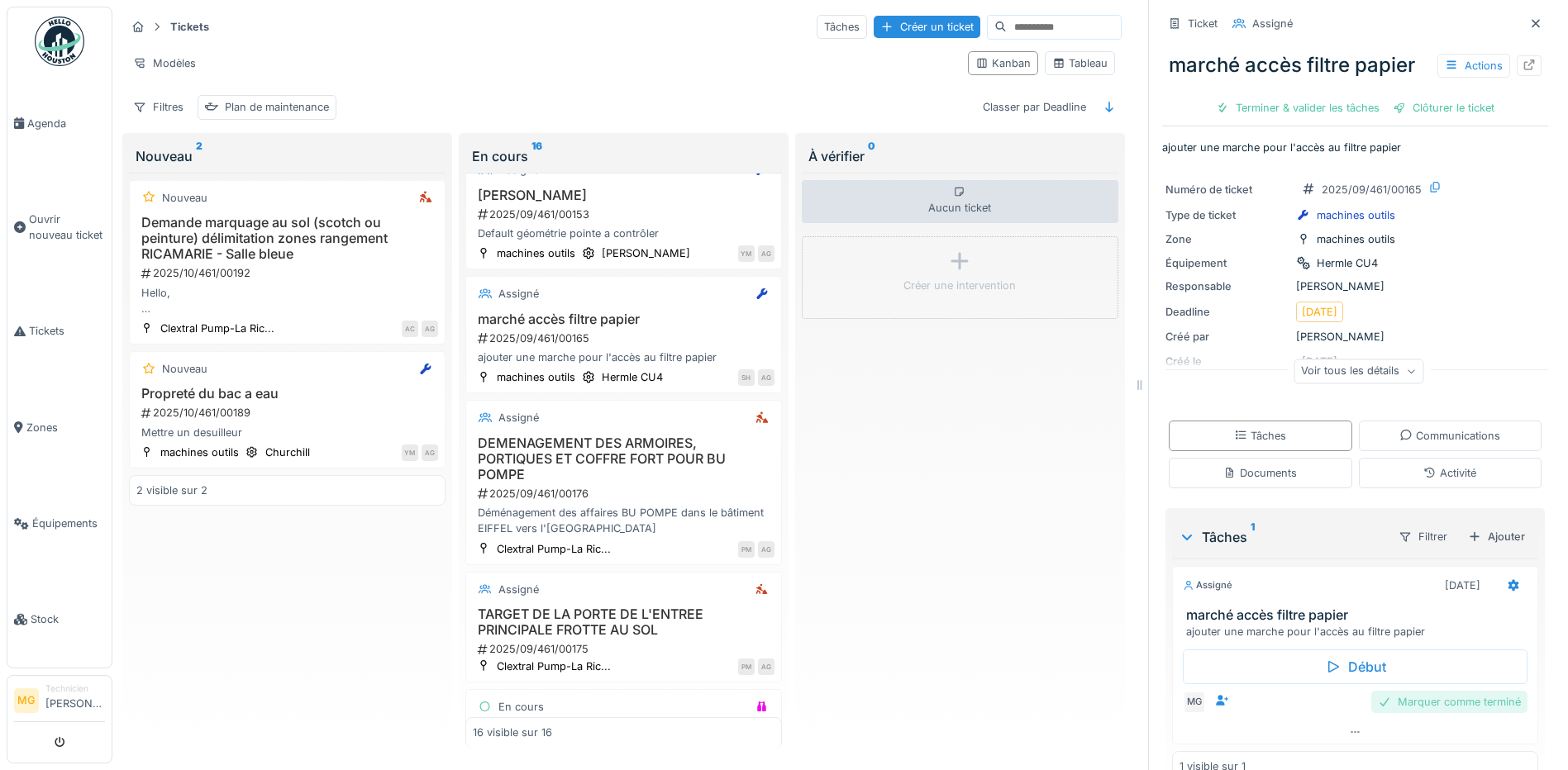
click at [1425, 695] on div "Marquer comme terminé" at bounding box center [1448, 702] width 156 height 22
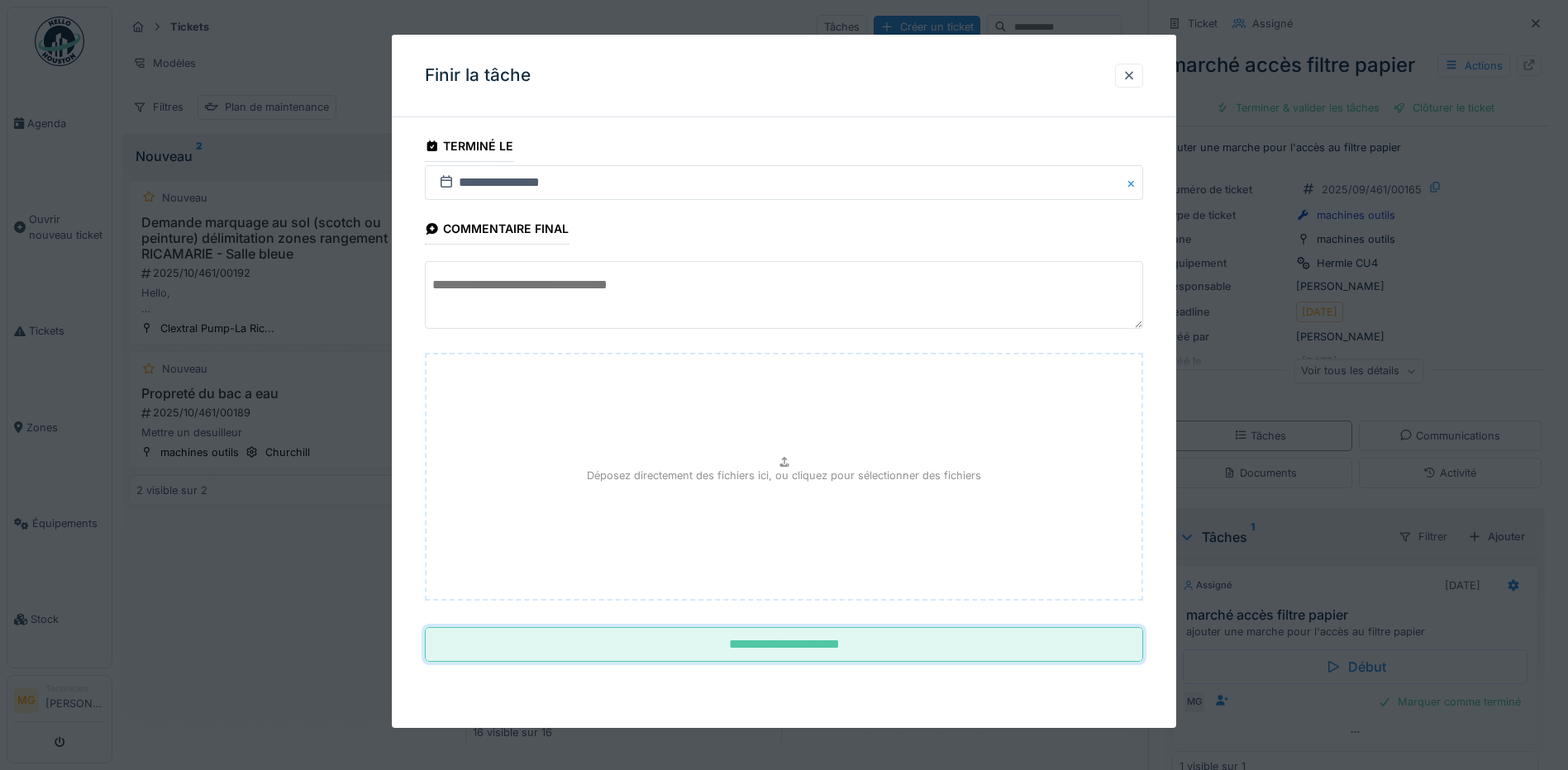
drag, startPoint x: 820, startPoint y: 647, endPoint x: 837, endPoint y: 566, distance: 82.8
click at [820, 647] on input "**********" at bounding box center [784, 644] width 719 height 35
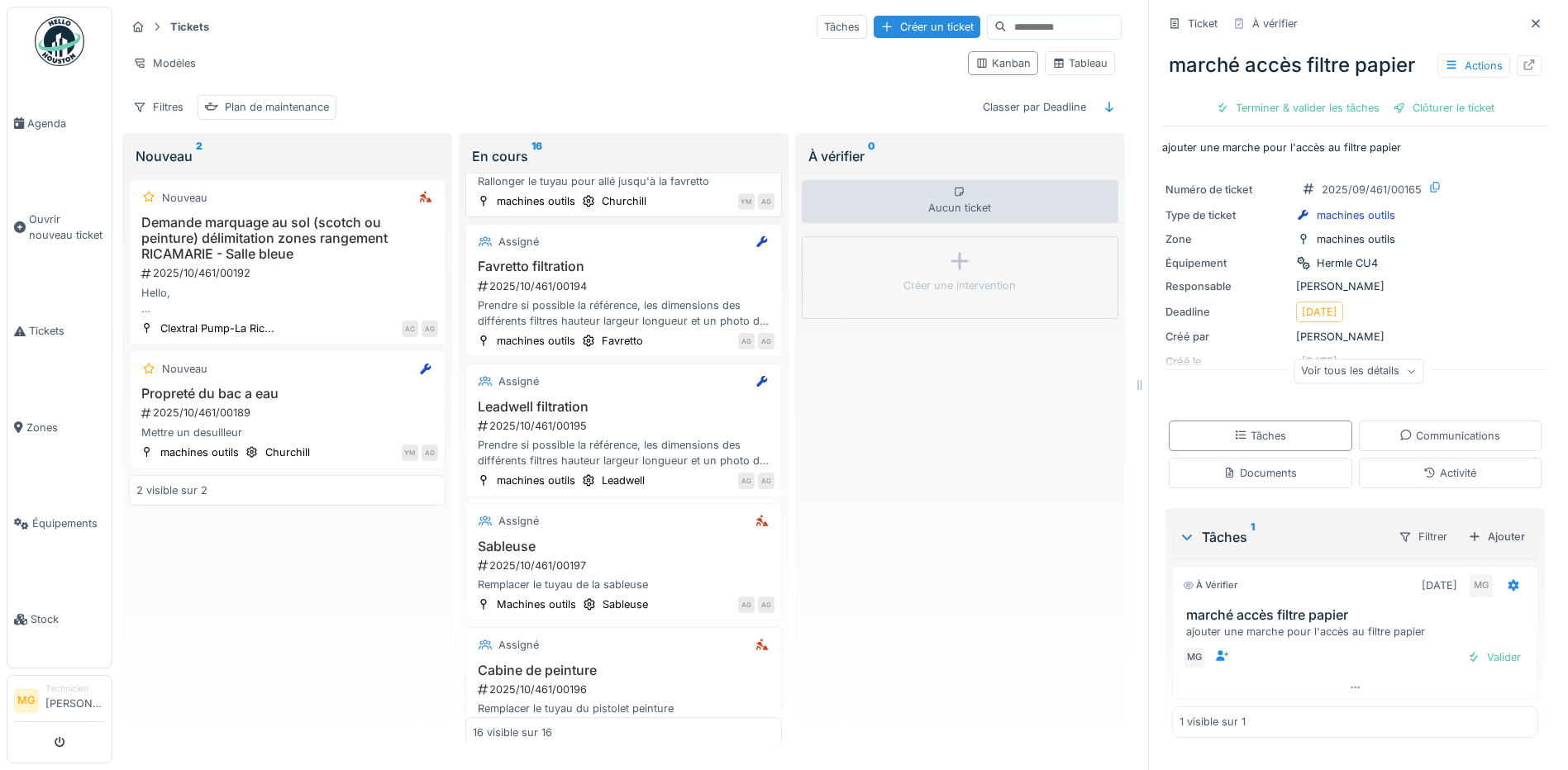
scroll to position [1579, 0]
